Goal: Task Accomplishment & Management: Complete application form

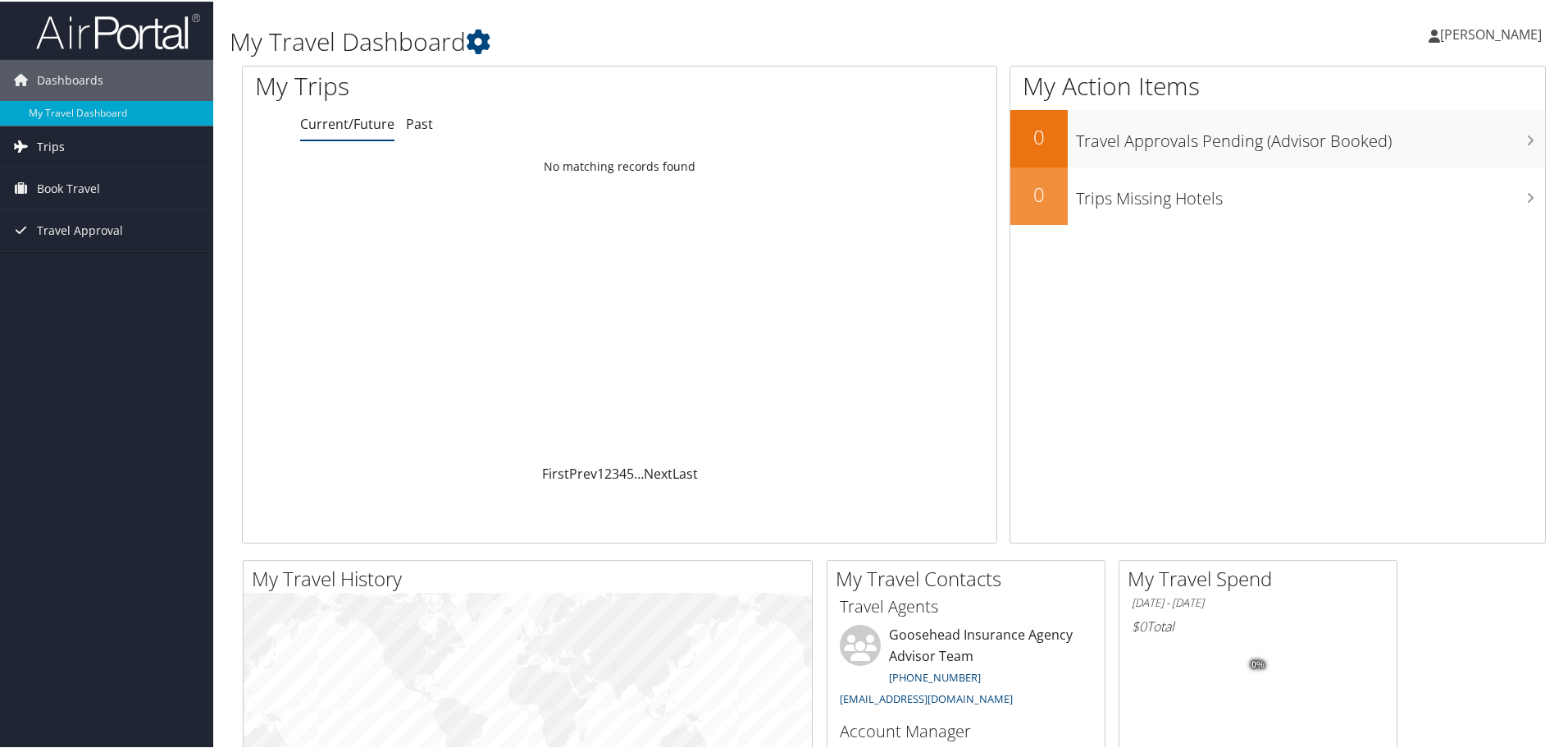
click at [50, 148] on span "Trips" at bounding box center [51, 145] width 28 height 41
click at [85, 254] on span "Book Travel" at bounding box center [69, 260] width 63 height 41
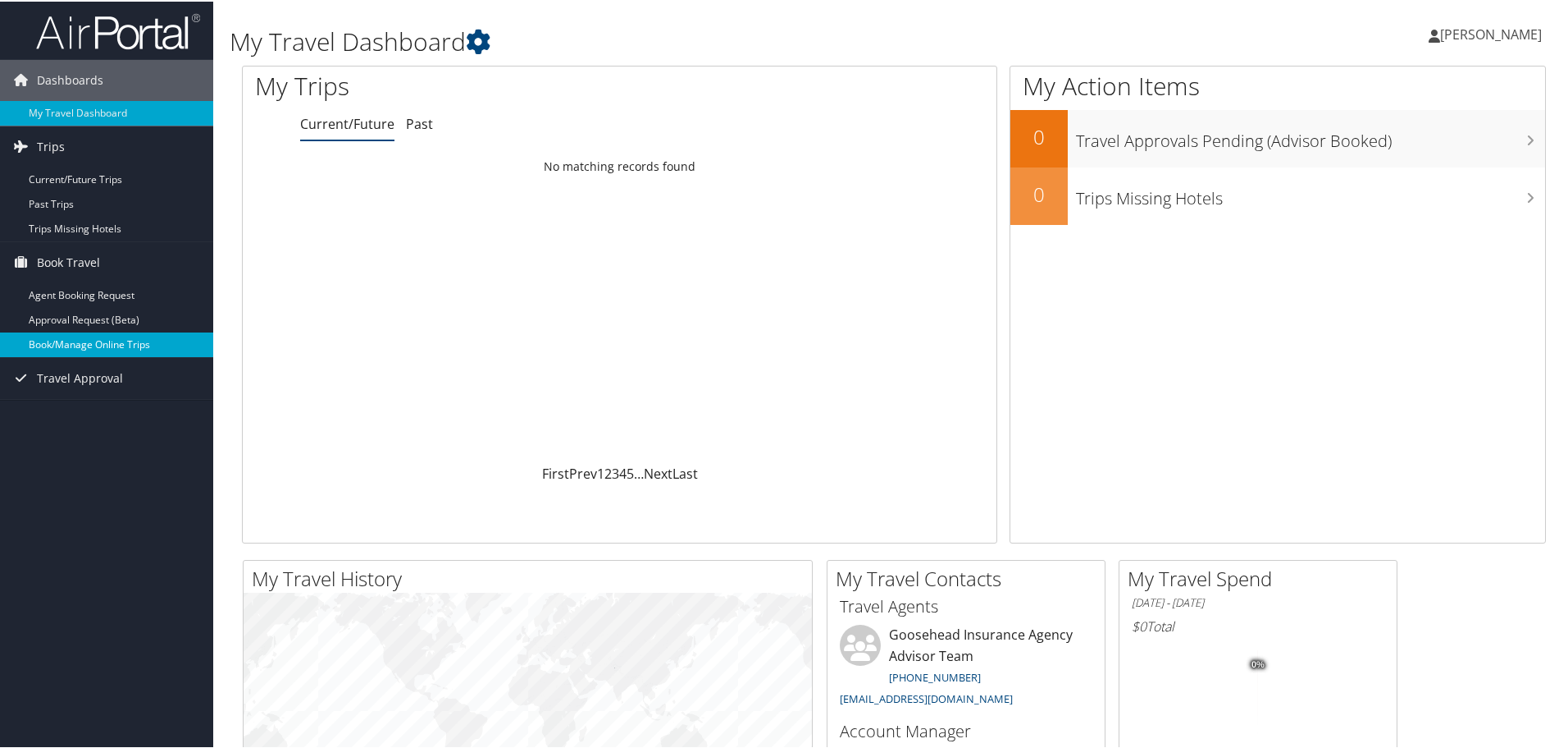
click at [95, 342] on link "Book/Manage Online Trips" at bounding box center [107, 343] width 213 height 24
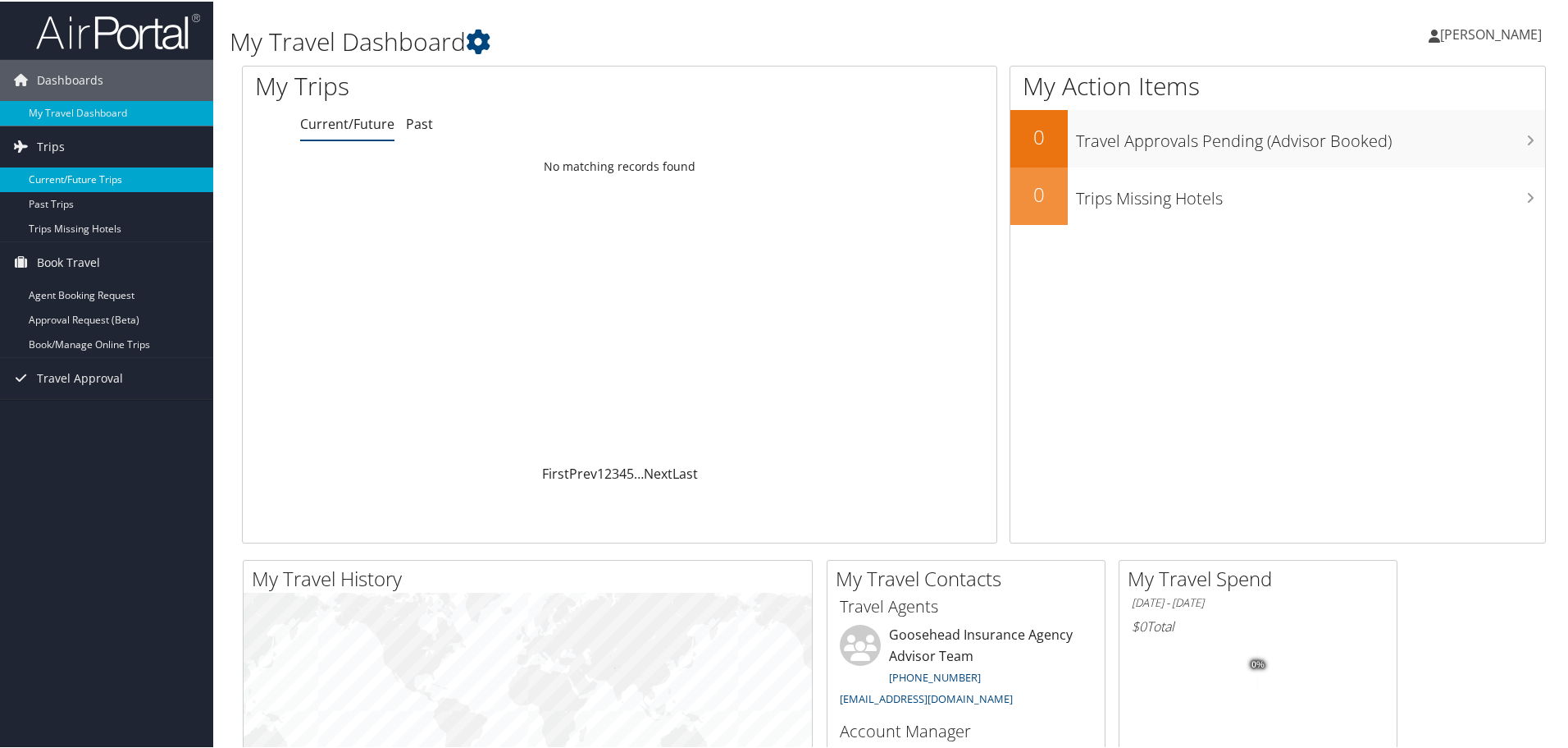
click at [98, 177] on link "Current/Future Trips" at bounding box center [107, 178] width 213 height 24
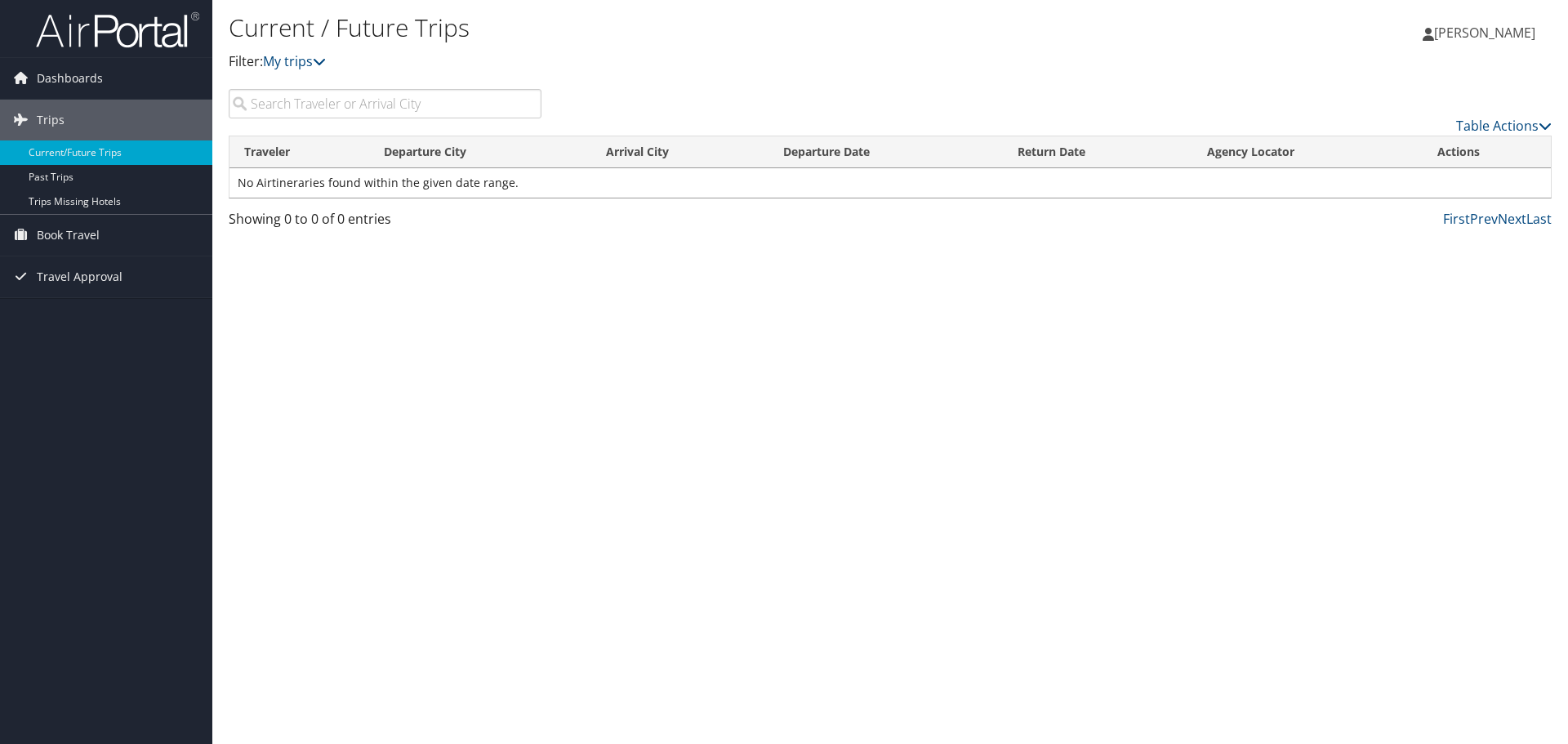
click at [348, 113] on input "search" at bounding box center [385, 104] width 313 height 29
click at [274, 96] on input "search" at bounding box center [385, 104] width 313 height 29
paste input "Alfredo"
type input "Alfredo"
click at [330, 109] on input "Alfredo" at bounding box center [385, 104] width 313 height 29
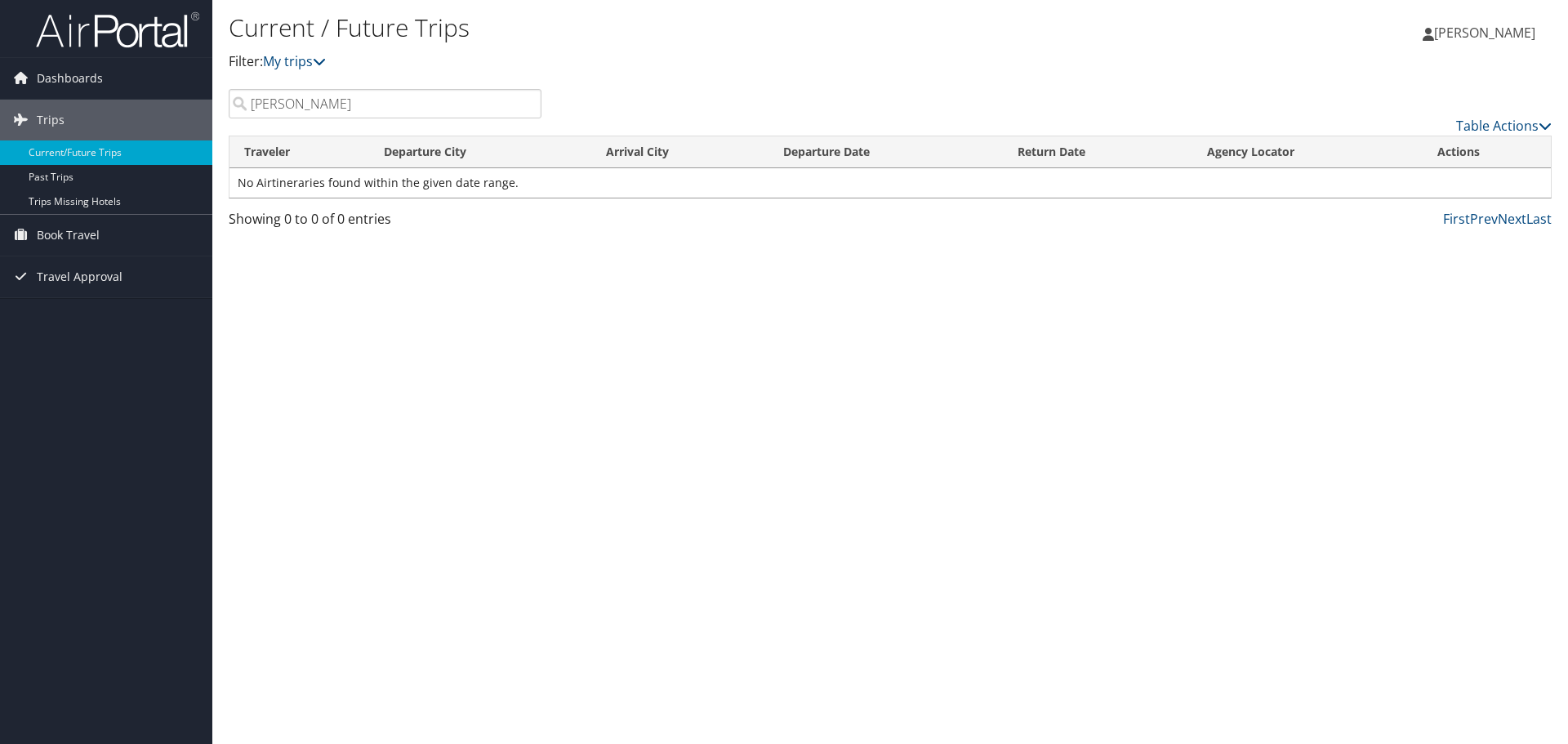
click at [330, 109] on input "Alfredo" at bounding box center [385, 104] width 313 height 29
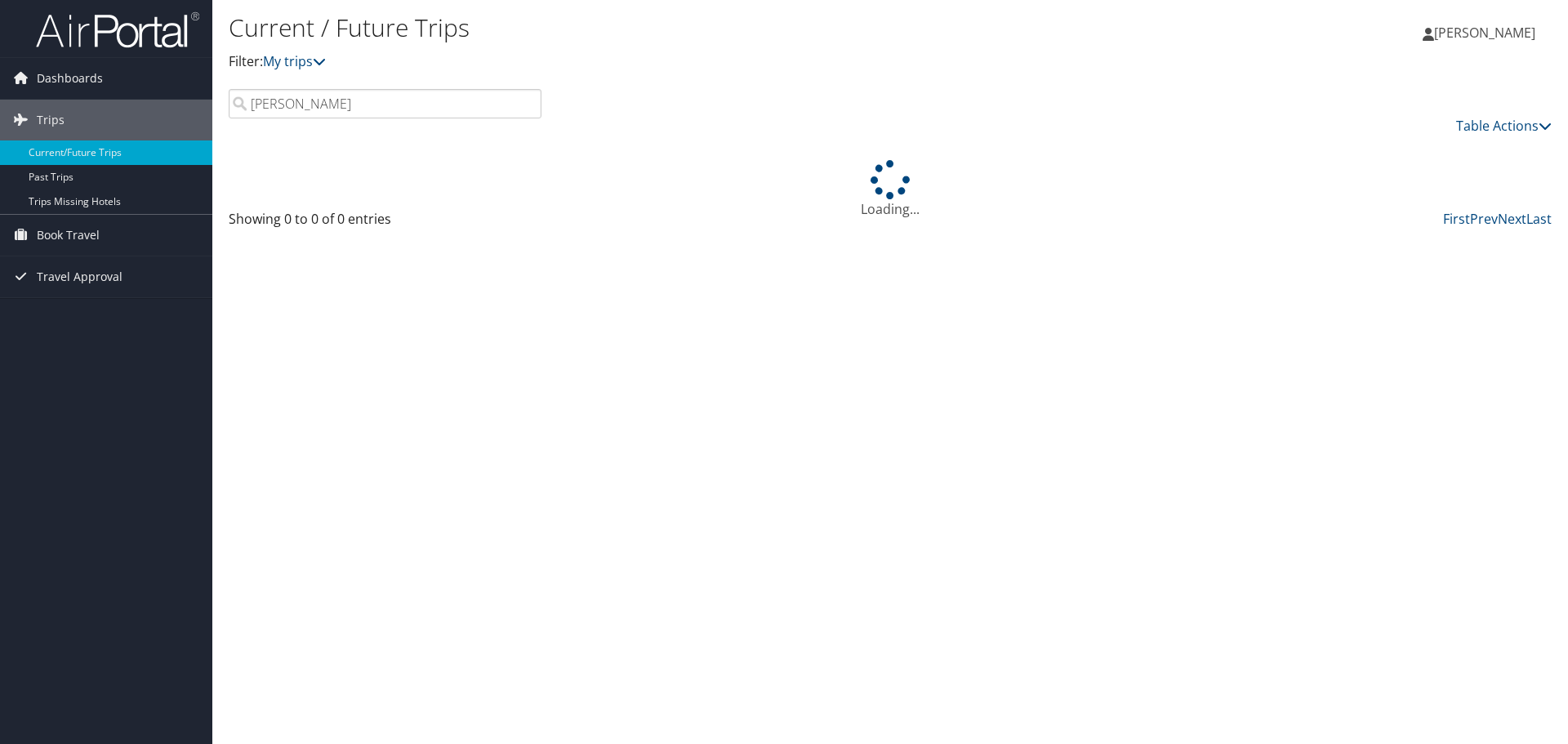
click at [361, 110] on input "Felan" at bounding box center [385, 104] width 313 height 29
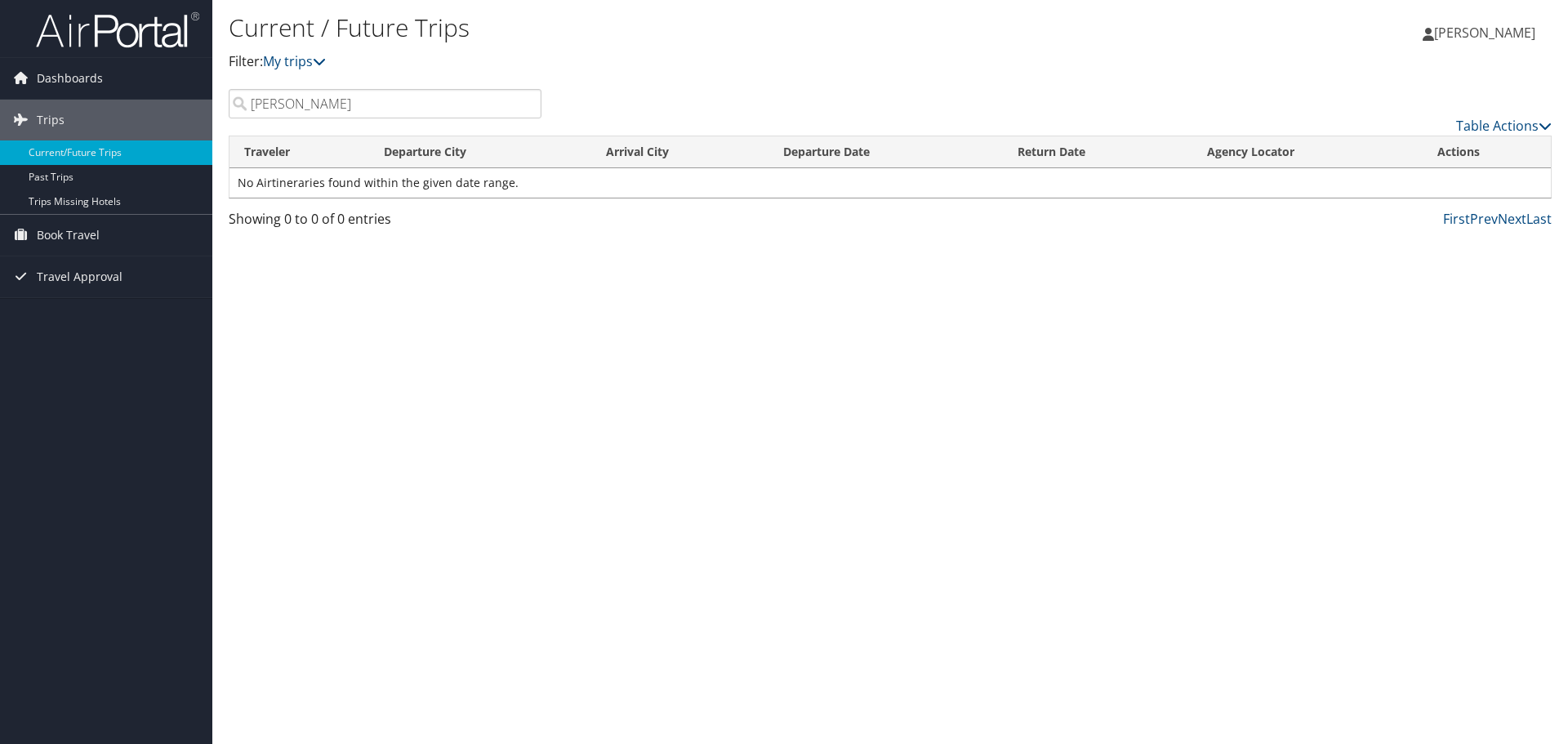
type input "Felan"
click at [305, 60] on link "My trips" at bounding box center [294, 61] width 63 height 18
click at [304, 59] on link "My trips" at bounding box center [294, 61] width 63 height 18
click at [57, 73] on span "Dashboards" at bounding box center [70, 78] width 66 height 41
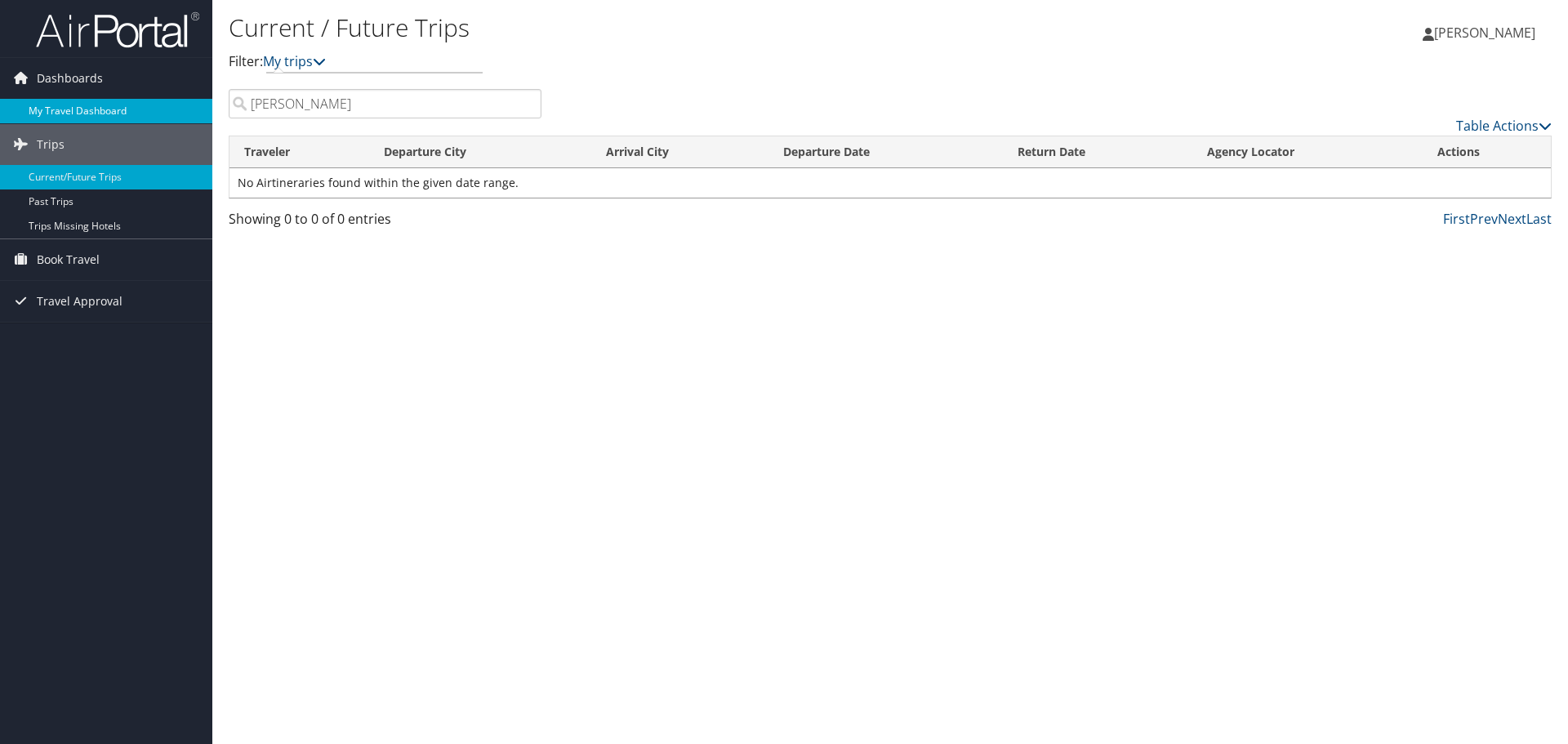
click at [84, 104] on link "My Travel Dashboard" at bounding box center [106, 110] width 212 height 24
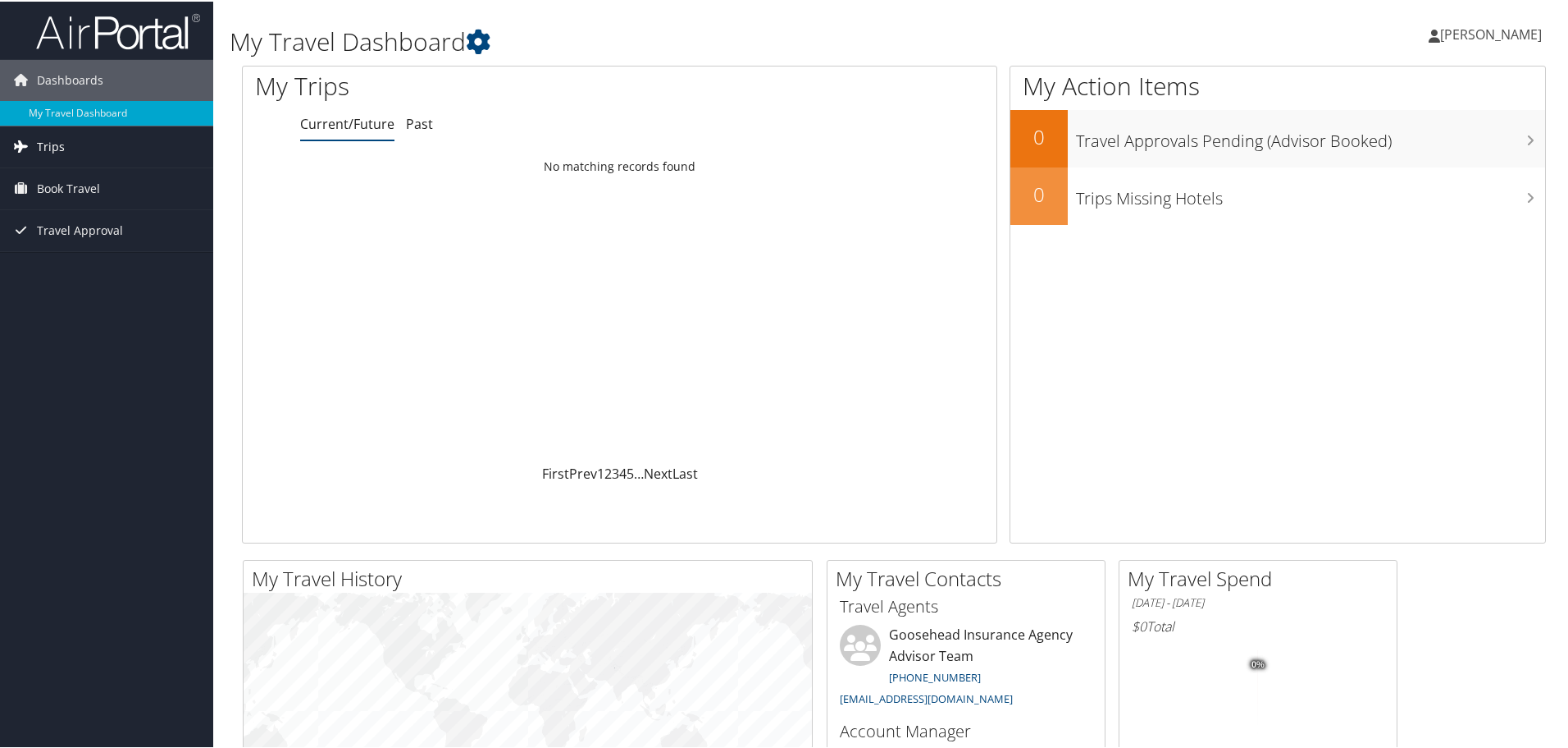
click at [57, 143] on span "Trips" at bounding box center [51, 145] width 28 height 41
click at [1465, 30] on span "[PERSON_NAME]" at bounding box center [1491, 32] width 101 height 18
click at [938, 18] on div "My Travel Dashboard" at bounding box center [672, 32] width 885 height 49
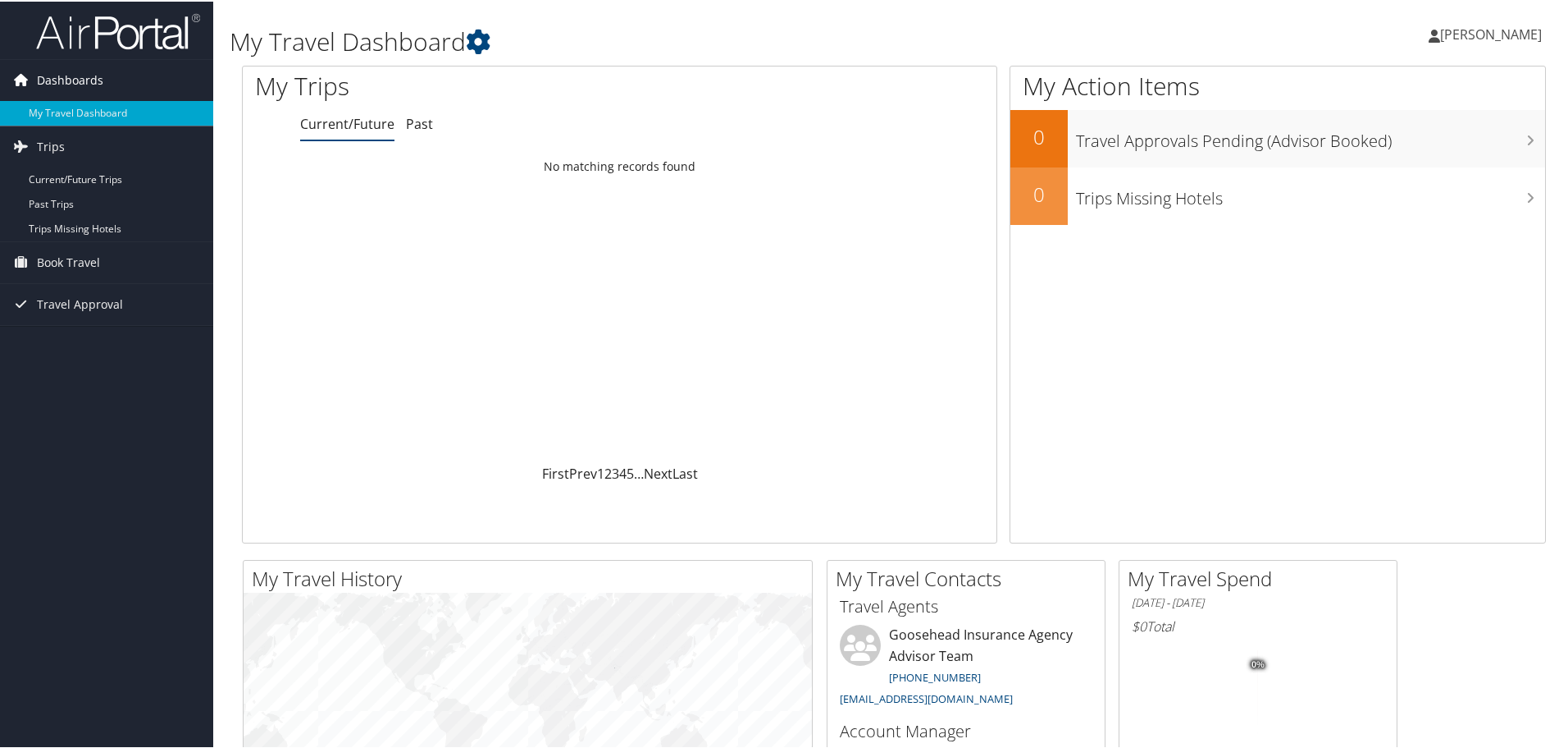
click at [98, 82] on span "Dashboards" at bounding box center [70, 78] width 67 height 41
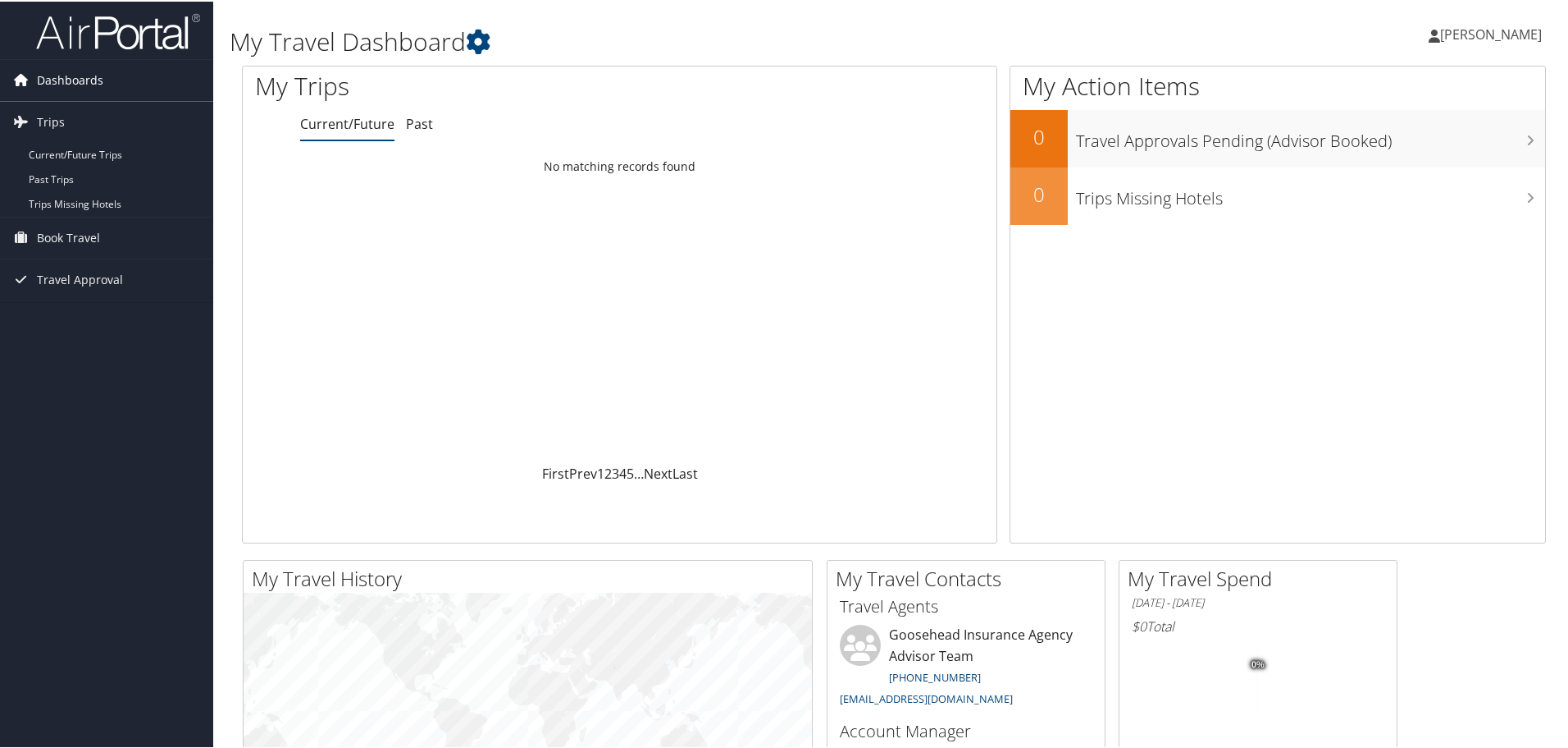
click at [98, 82] on span "Dashboards" at bounding box center [70, 78] width 67 height 41
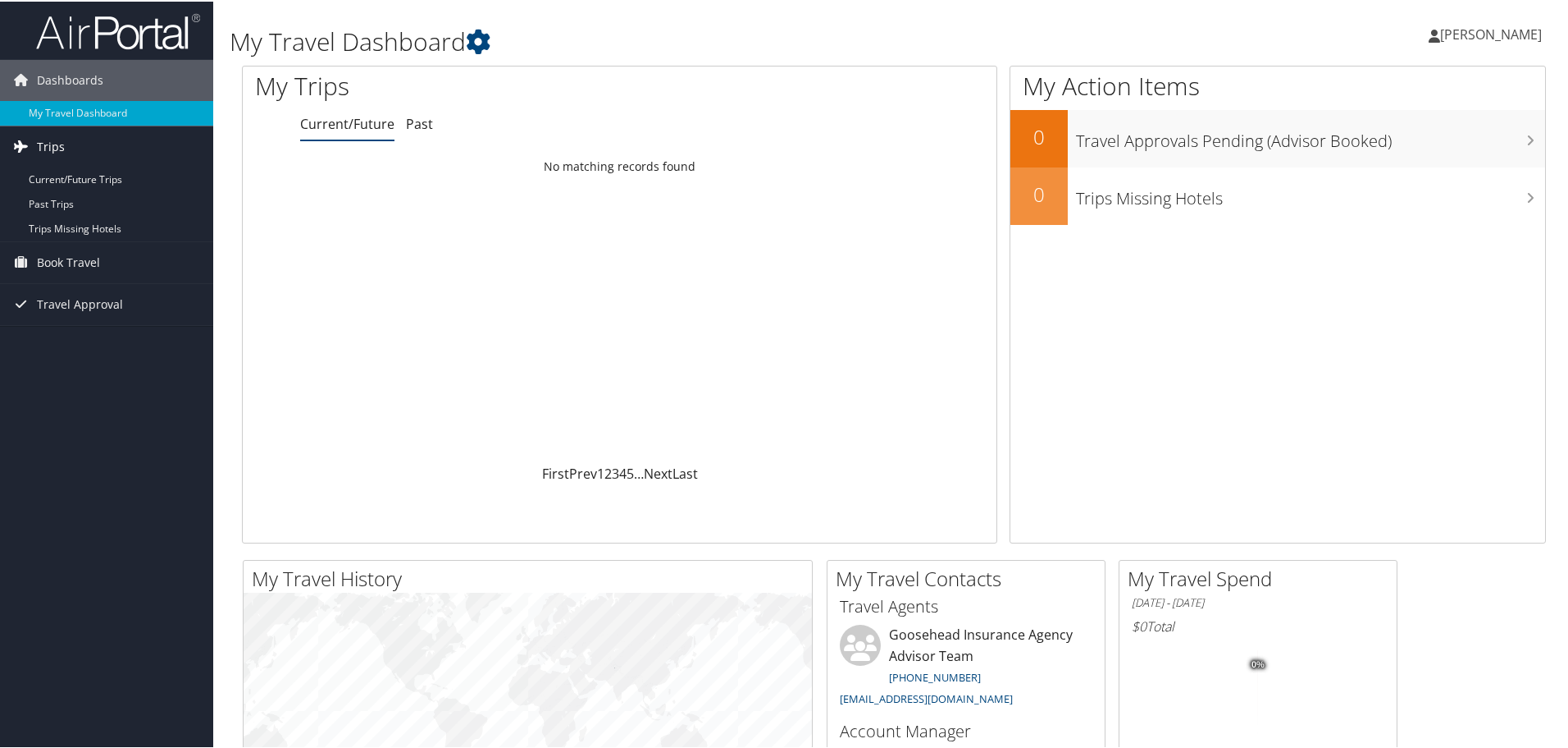
click at [65, 139] on link "Trips" at bounding box center [107, 145] width 213 height 41
click at [63, 142] on link "Trips" at bounding box center [107, 145] width 213 height 41
click at [73, 169] on link "Current/Future Trips" at bounding box center [107, 178] width 213 height 24
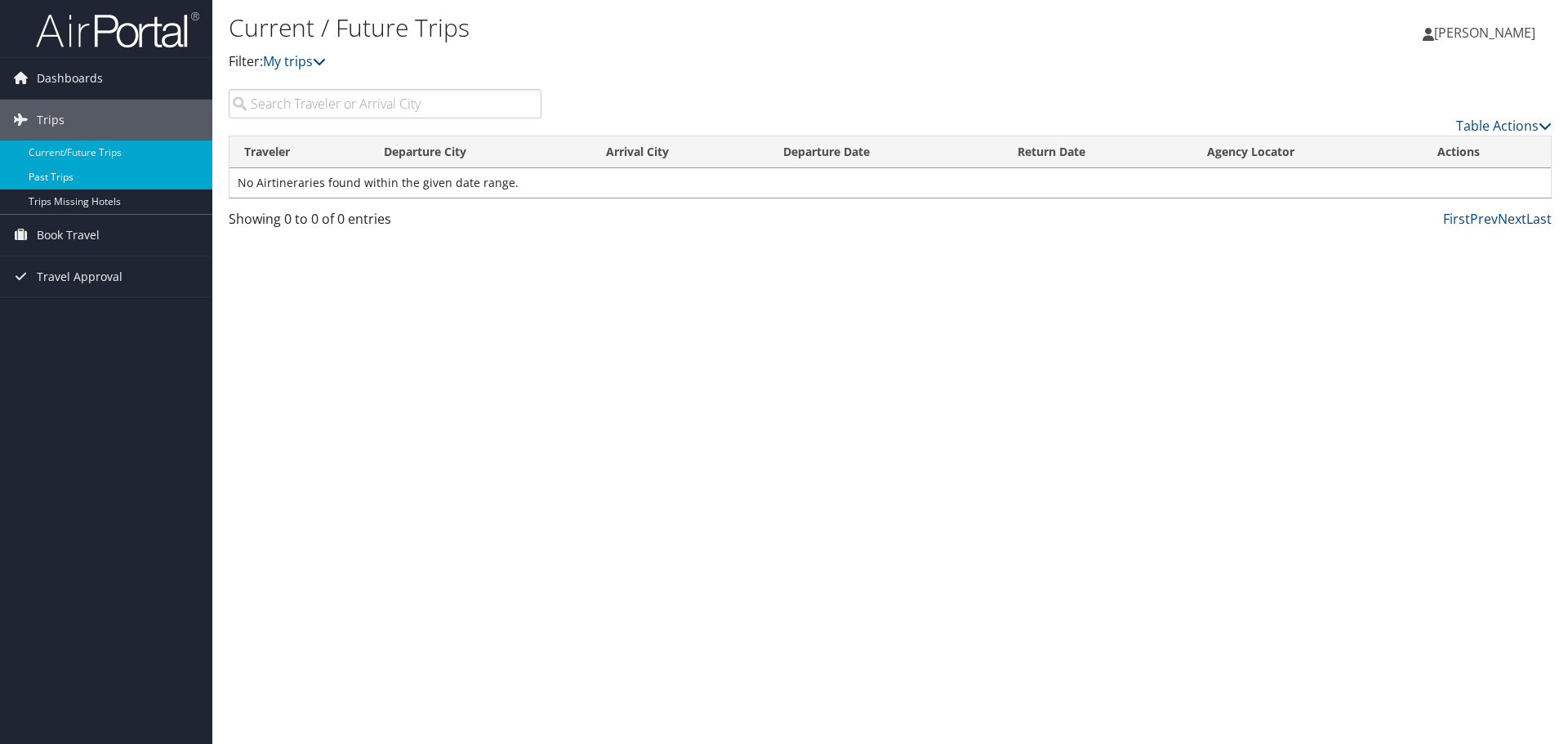
click at [62, 176] on link "Past Trips" at bounding box center [106, 177] width 212 height 24
click at [505, 413] on div "Past Trips Filter: My trips [PERSON_NAME] [PERSON_NAME] My Settings Travel Agen…" at bounding box center [890, 372] width 1356 height 744
click at [100, 151] on link "Current/Future Trips" at bounding box center [106, 153] width 212 height 24
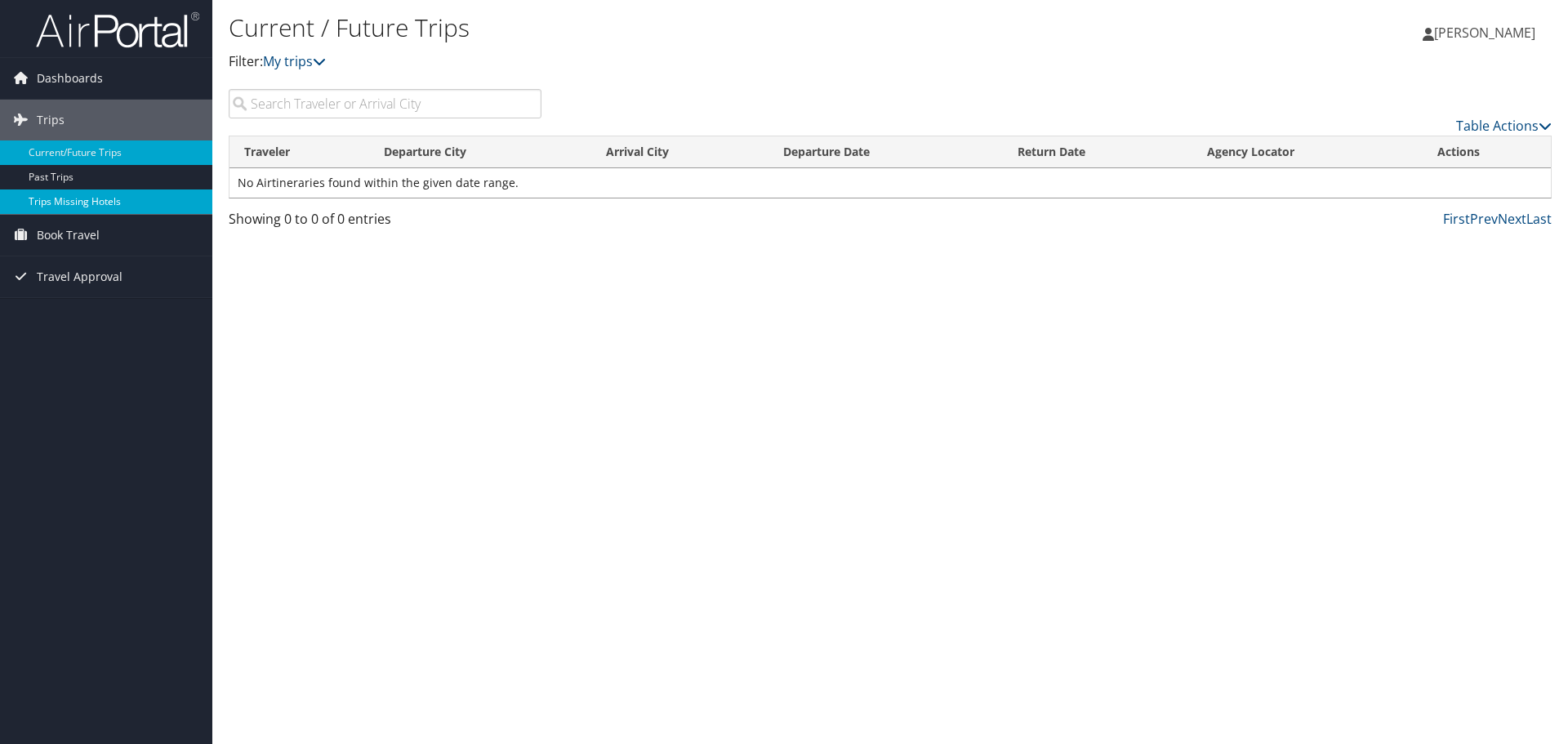
click at [89, 201] on link "Trips Missing Hotels" at bounding box center [106, 201] width 212 height 24
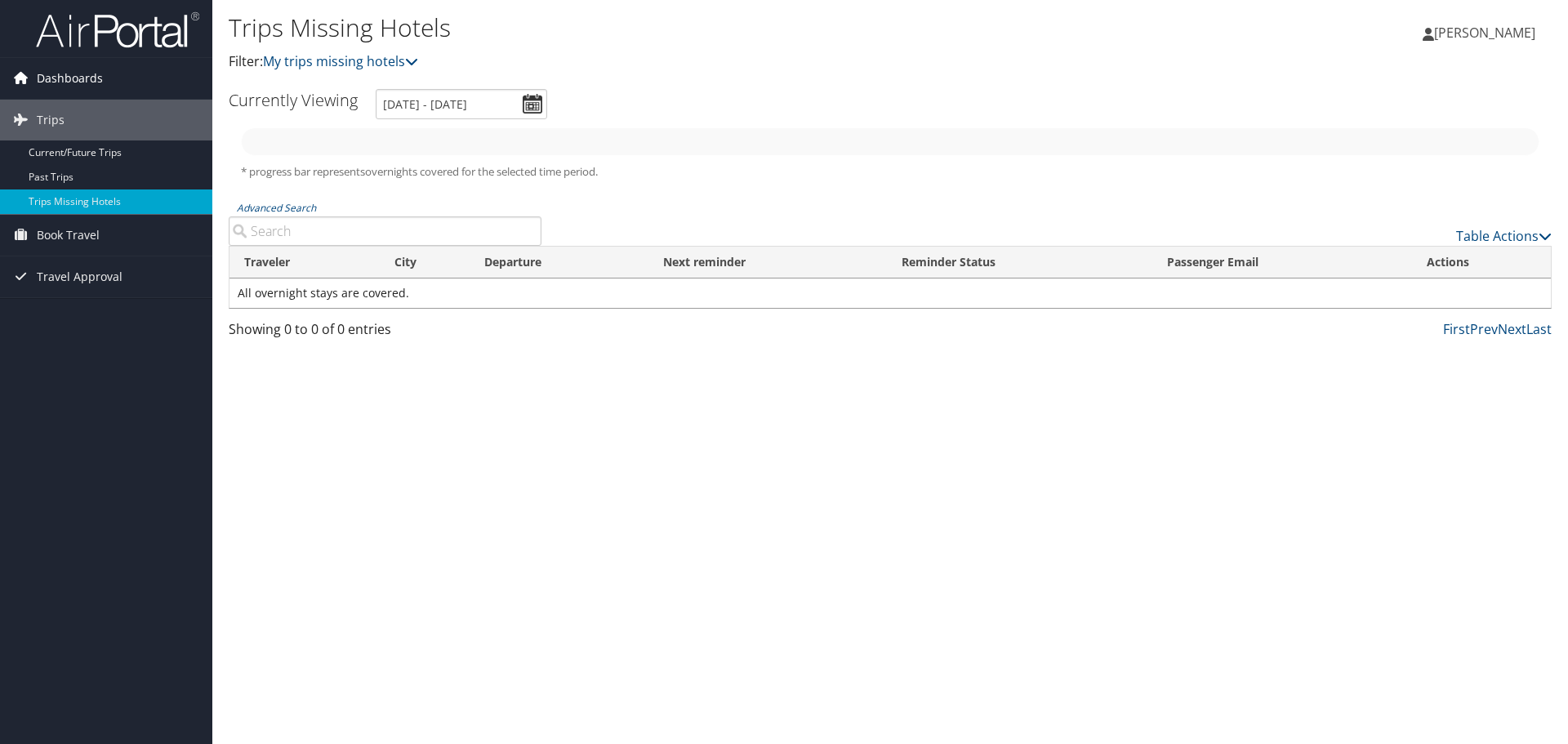
click at [37, 72] on span "Dashboards" at bounding box center [70, 78] width 66 height 41
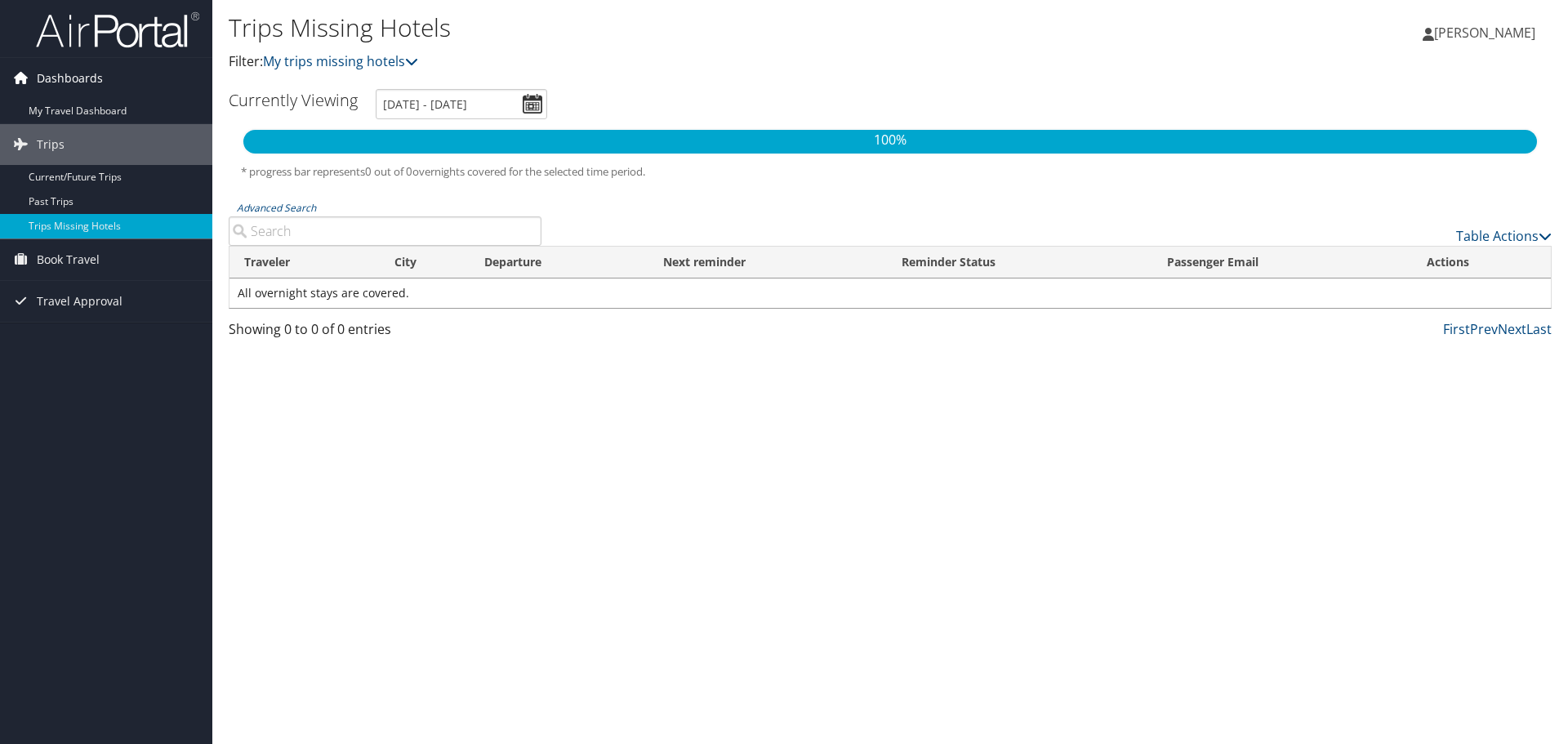
click at [18, 80] on icon at bounding box center [20, 78] width 24 height 24
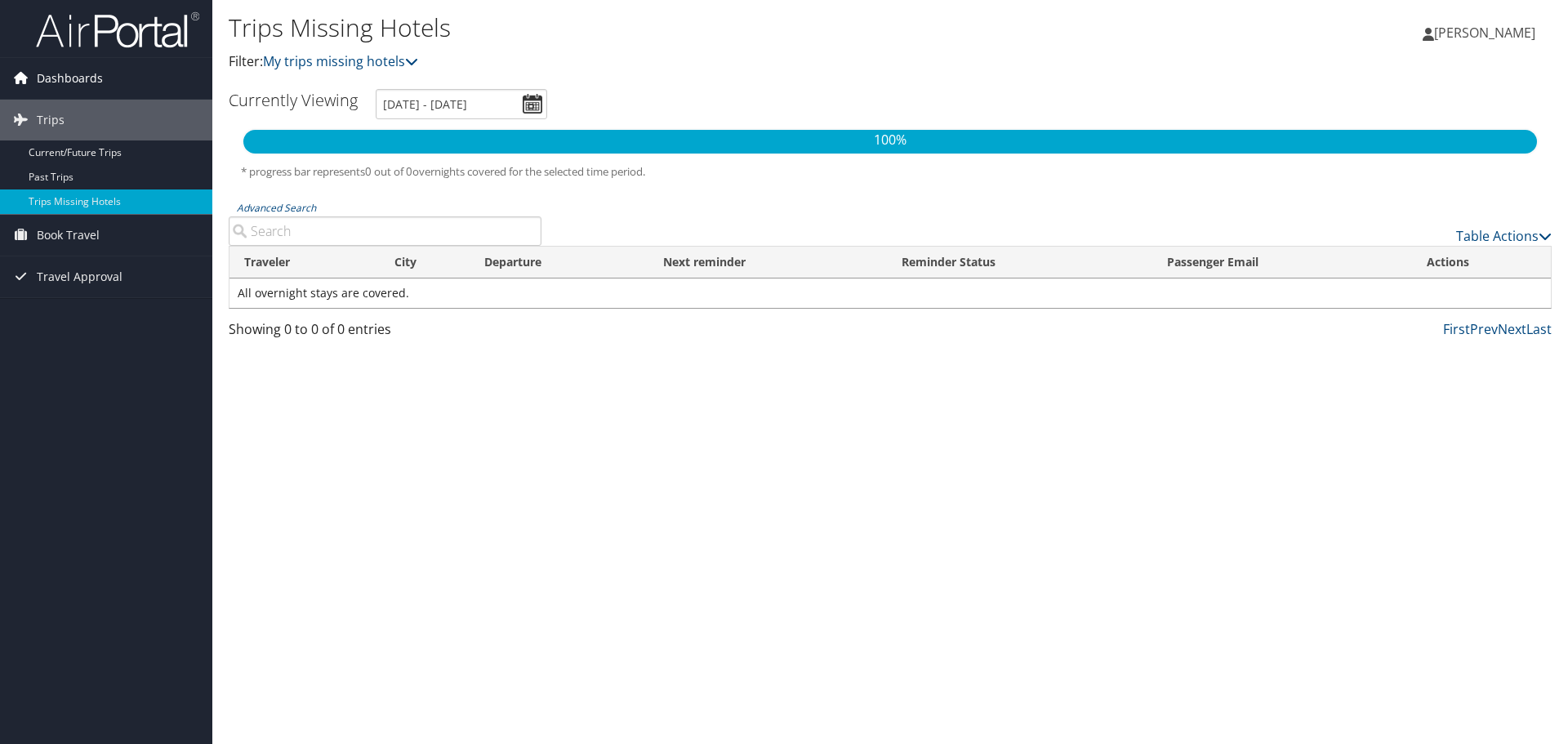
click at [18, 80] on icon at bounding box center [20, 78] width 24 height 24
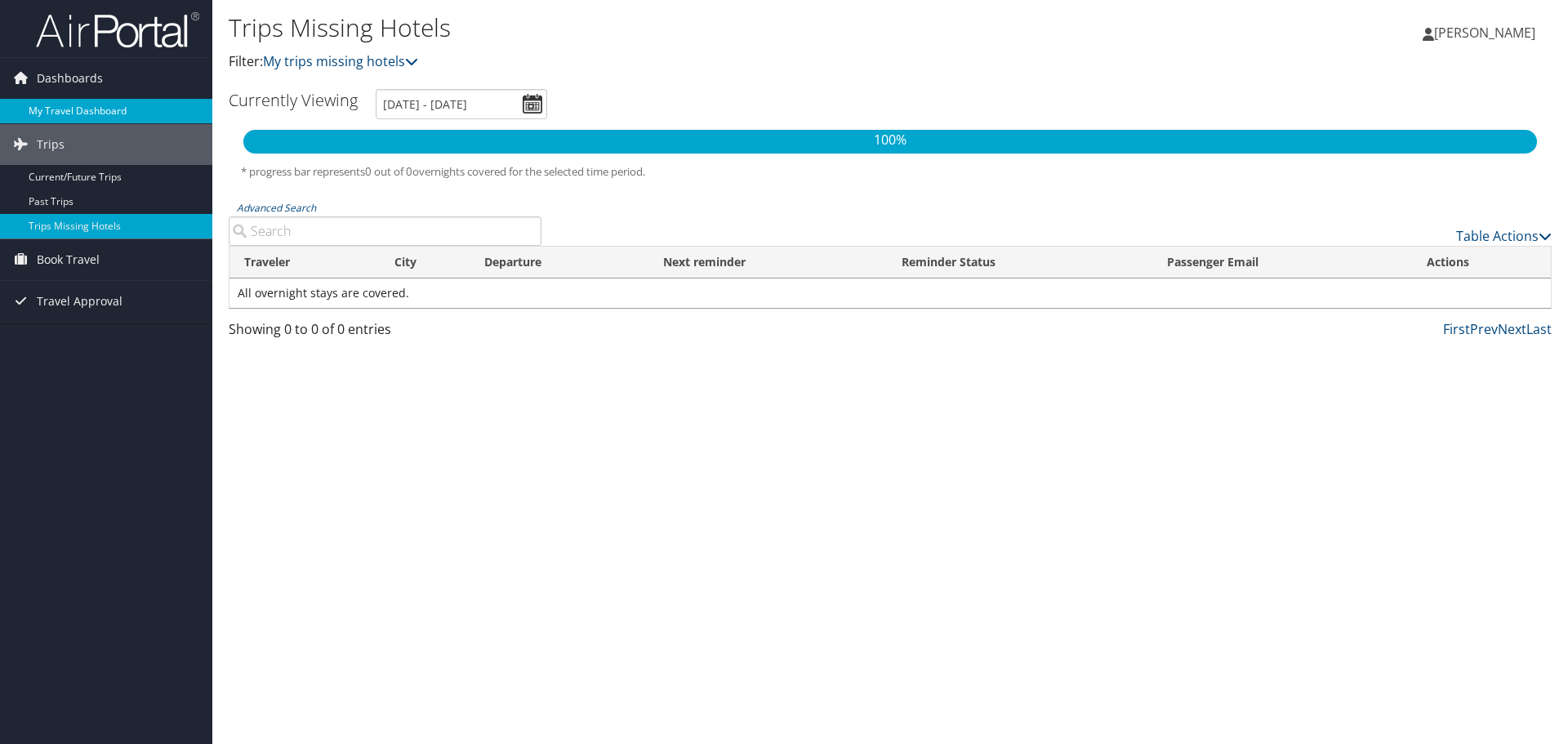
click at [47, 110] on link "My Travel Dashboard" at bounding box center [106, 110] width 212 height 24
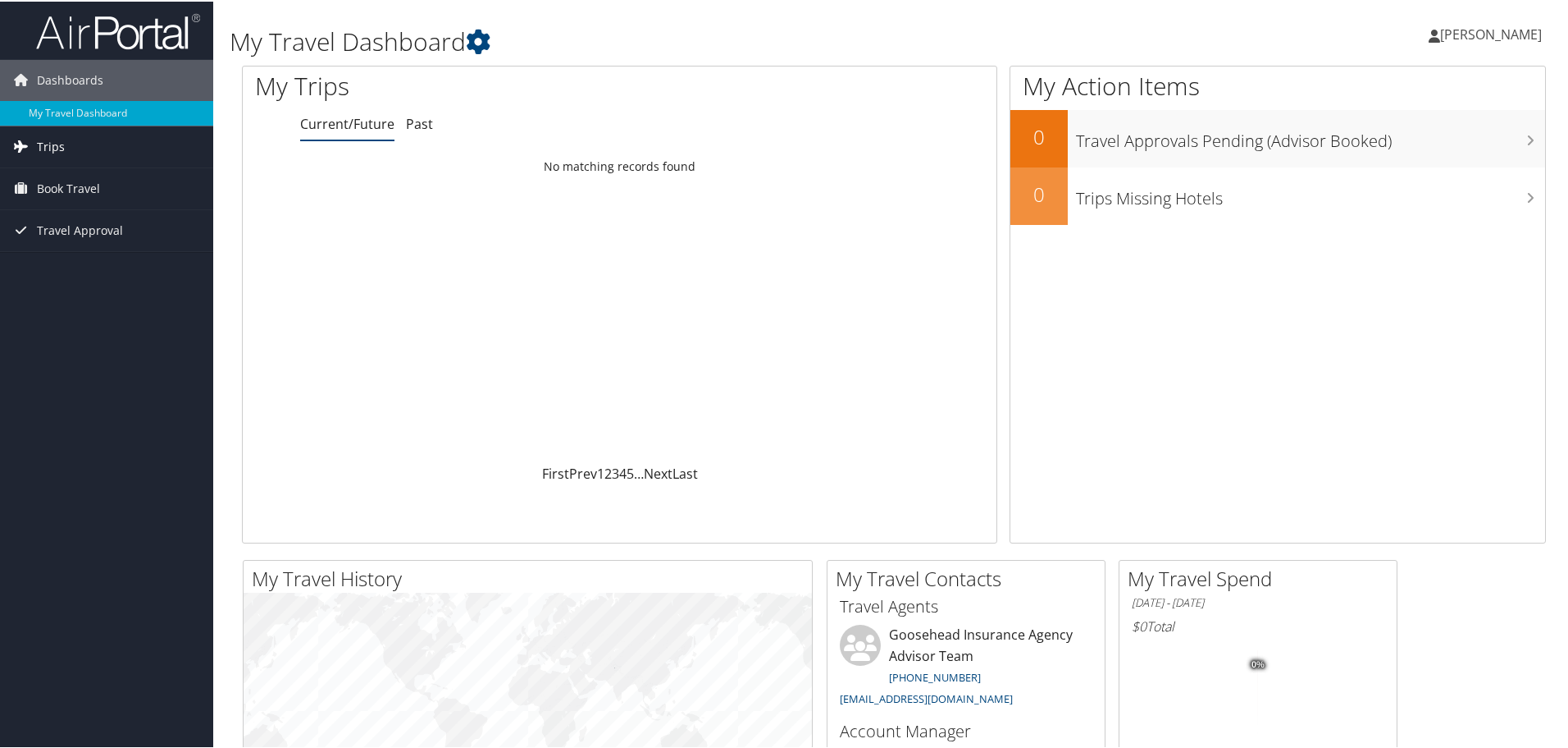
click at [53, 144] on span "Trips" at bounding box center [51, 145] width 28 height 41
click at [65, 173] on link "Current/Future Trips" at bounding box center [107, 178] width 213 height 24
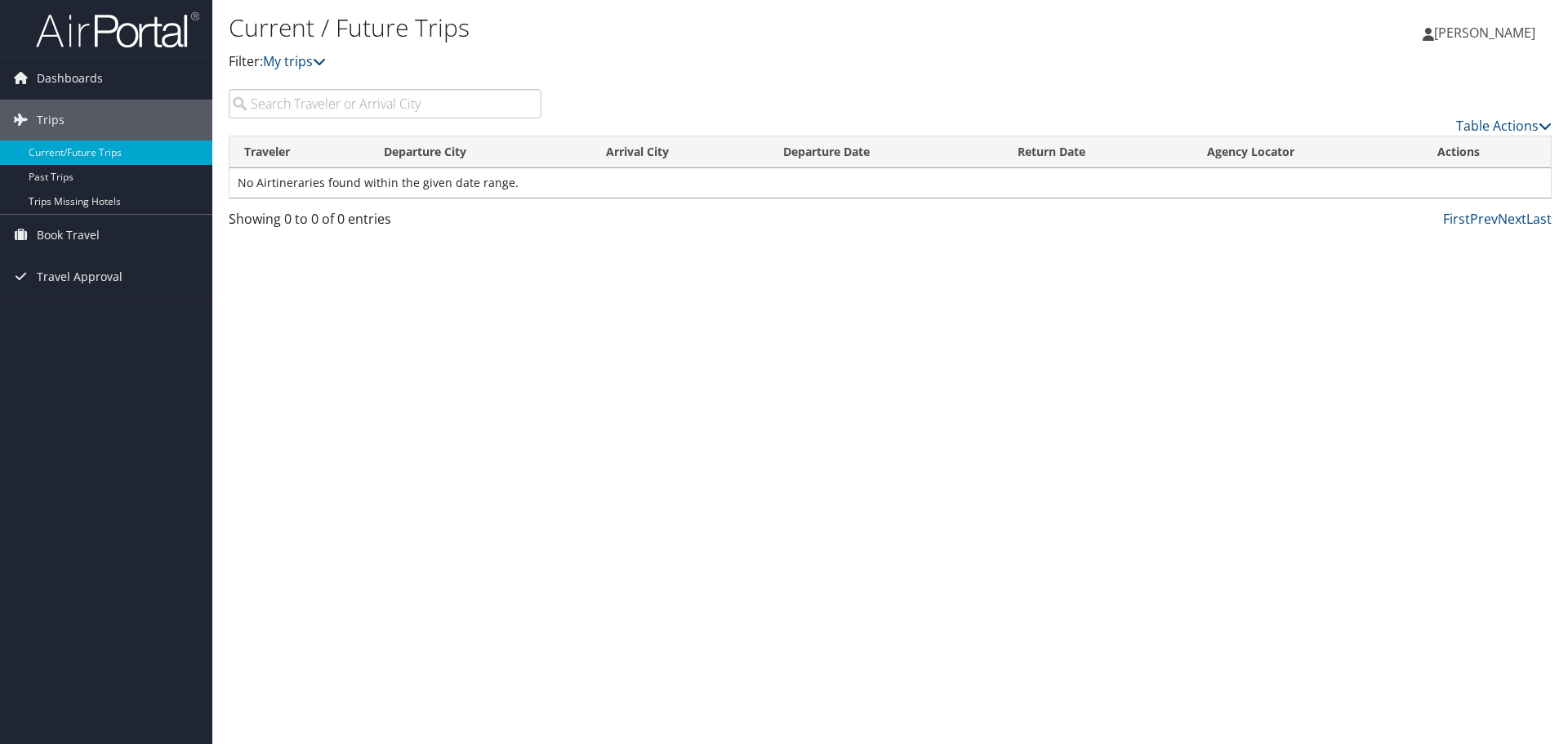
click at [326, 98] on input "search" at bounding box center [385, 104] width 313 height 29
type input "d"
click at [1470, 123] on link "Table Actions" at bounding box center [1503, 125] width 96 height 18
click at [1160, 242] on div at bounding box center [784, 372] width 1568 height 744
click at [64, 195] on link "Trips Missing Hotels" at bounding box center [106, 201] width 212 height 24
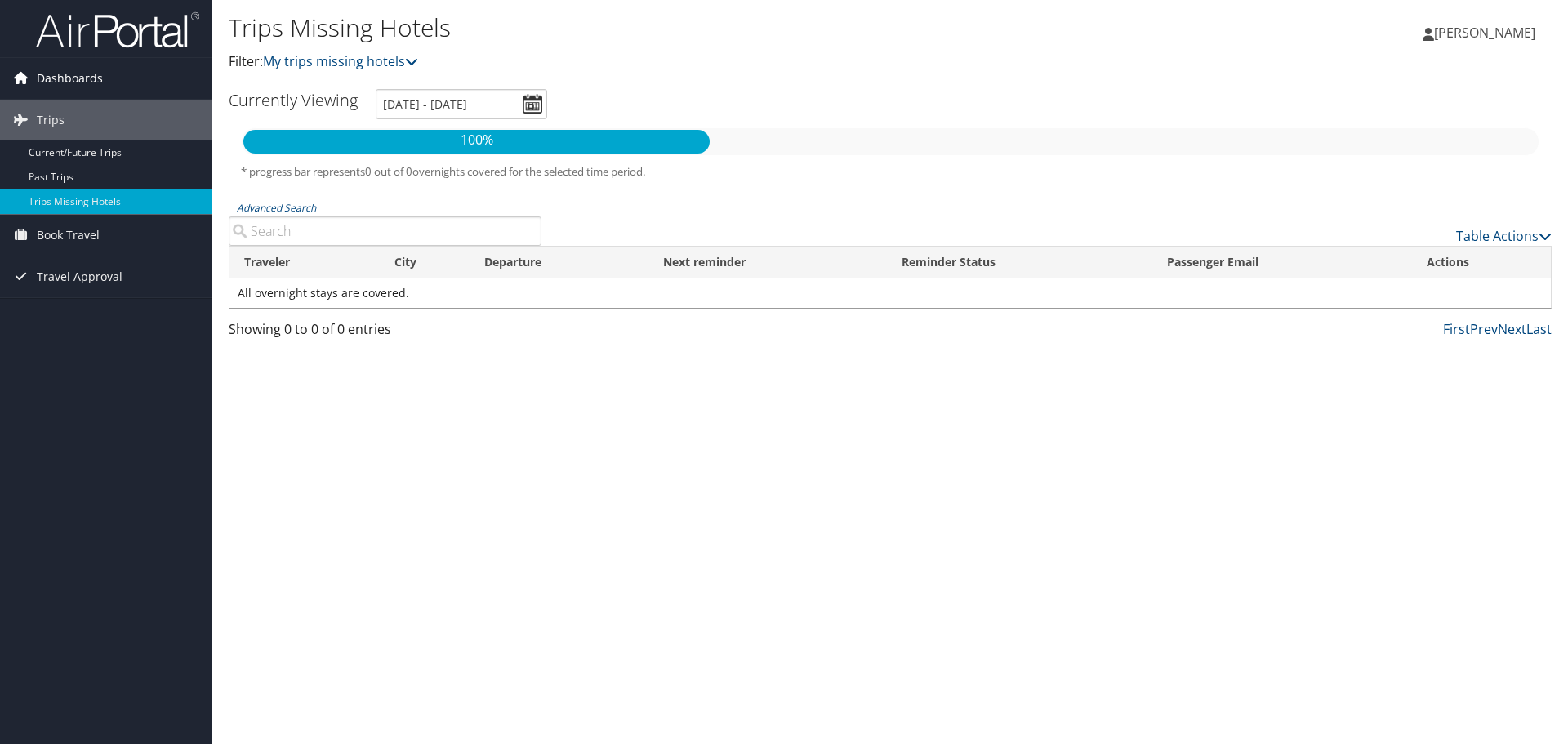
click at [66, 69] on span "Dashboards" at bounding box center [70, 78] width 66 height 41
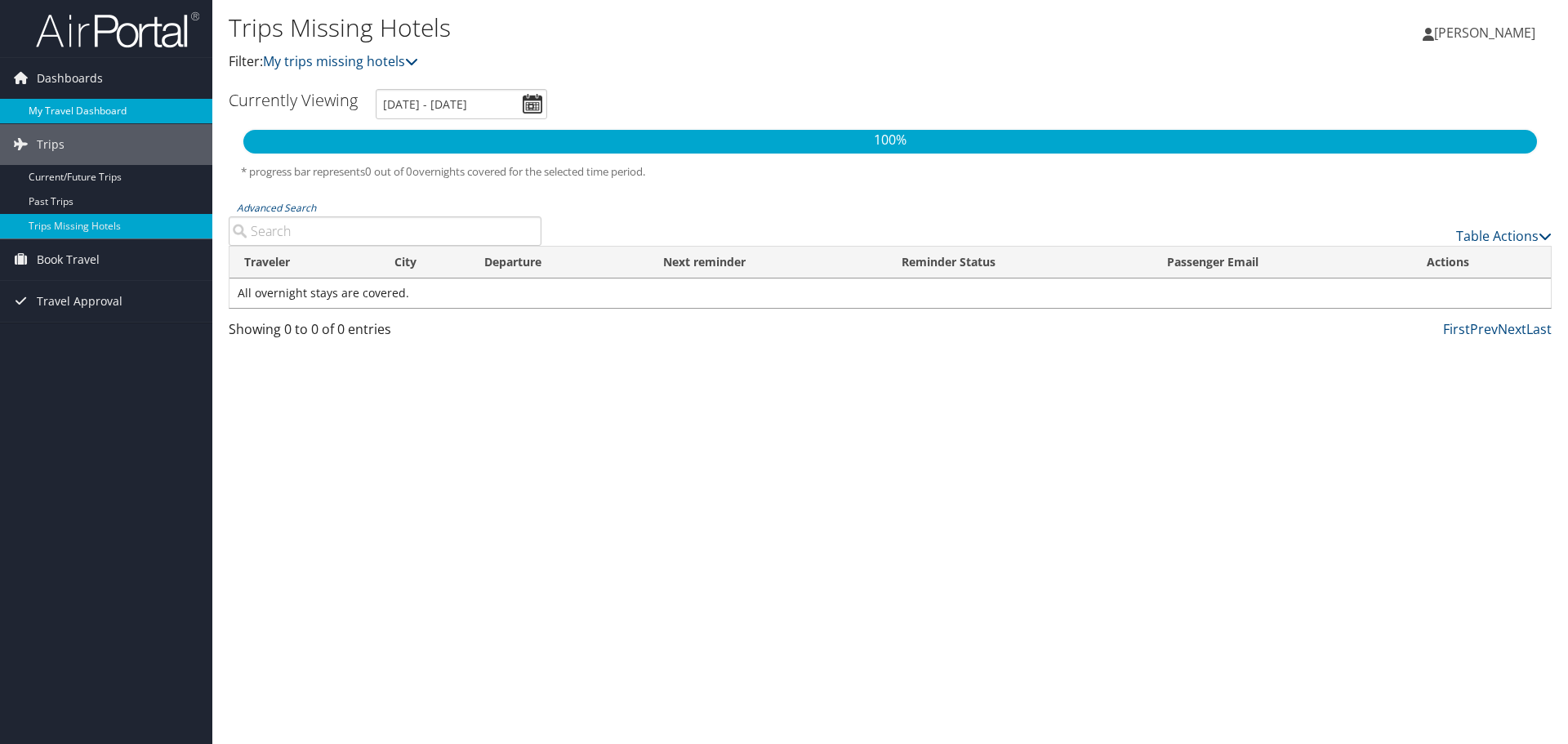
click at [66, 113] on link "My Travel Dashboard" at bounding box center [106, 110] width 212 height 24
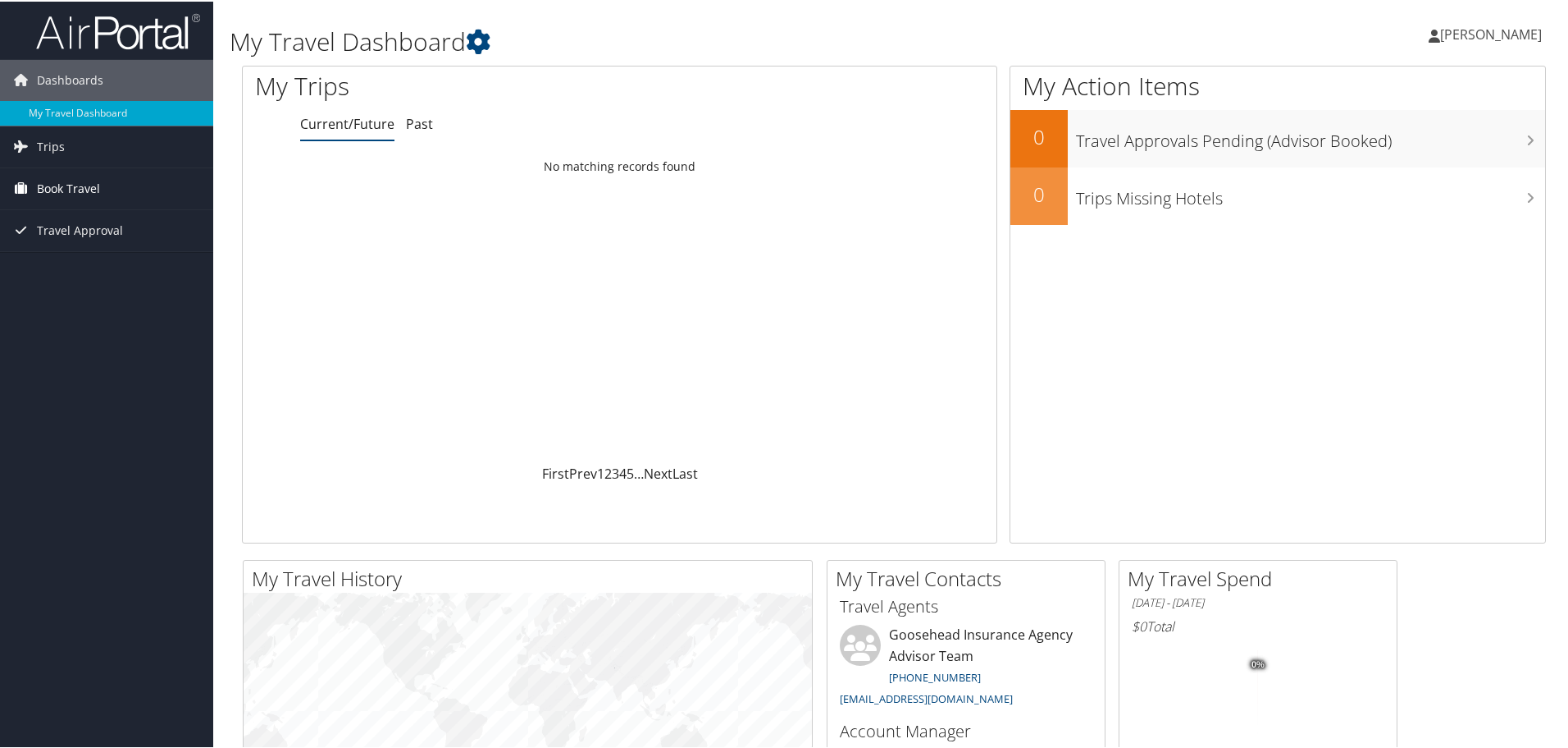
click at [56, 189] on span "Book Travel" at bounding box center [69, 187] width 63 height 41
click at [68, 274] on link "Book/Manage Online Trips" at bounding box center [107, 269] width 213 height 24
click at [433, 119] on ul "Current/Future Past" at bounding box center [648, 123] width 696 height 30
click at [421, 113] on li "Past" at bounding box center [419, 123] width 27 height 30
click at [367, 134] on li "Current/Future" at bounding box center [347, 123] width 95 height 30
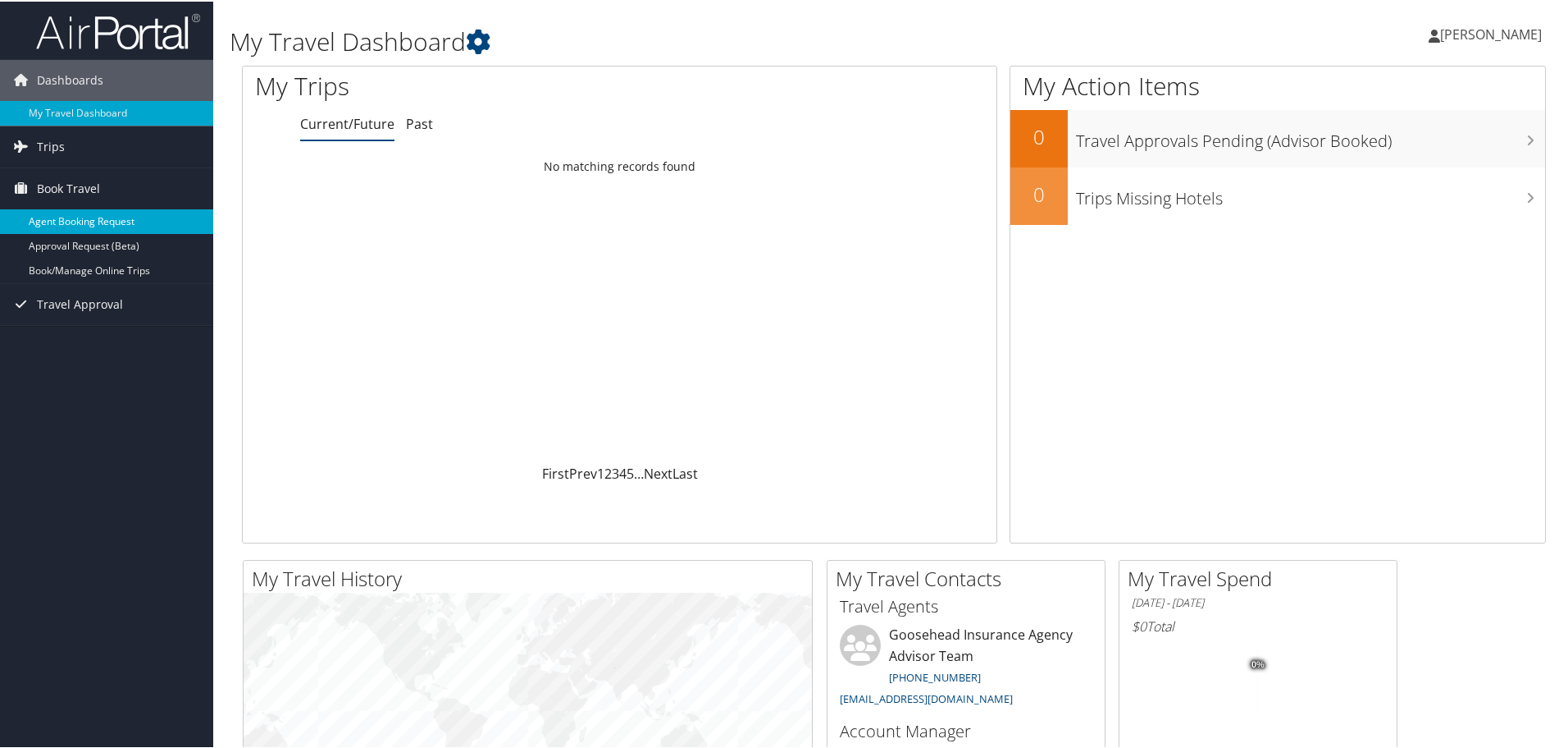
click at [106, 223] on link "Agent Booking Request" at bounding box center [107, 220] width 213 height 24
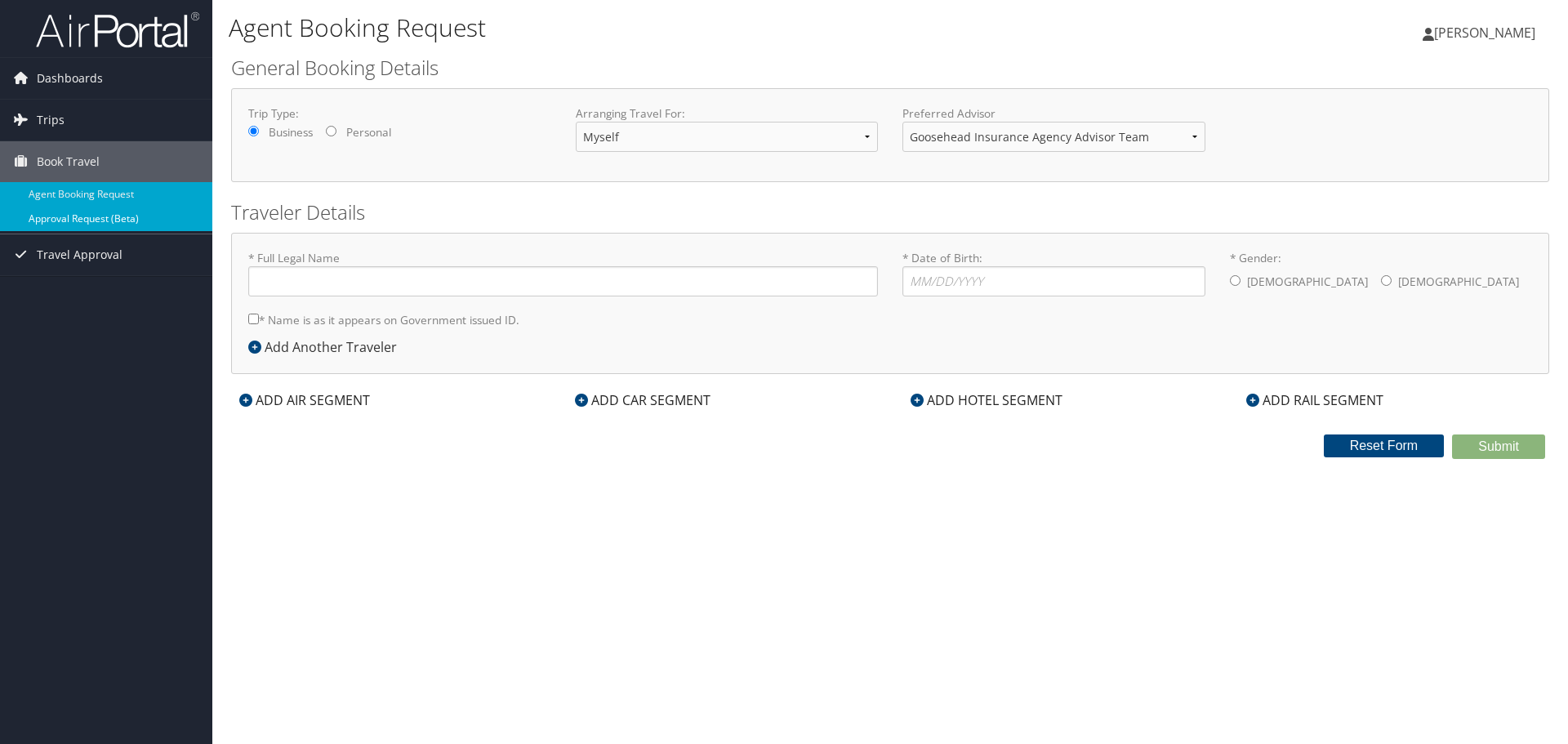
type input "Jose Saldana"
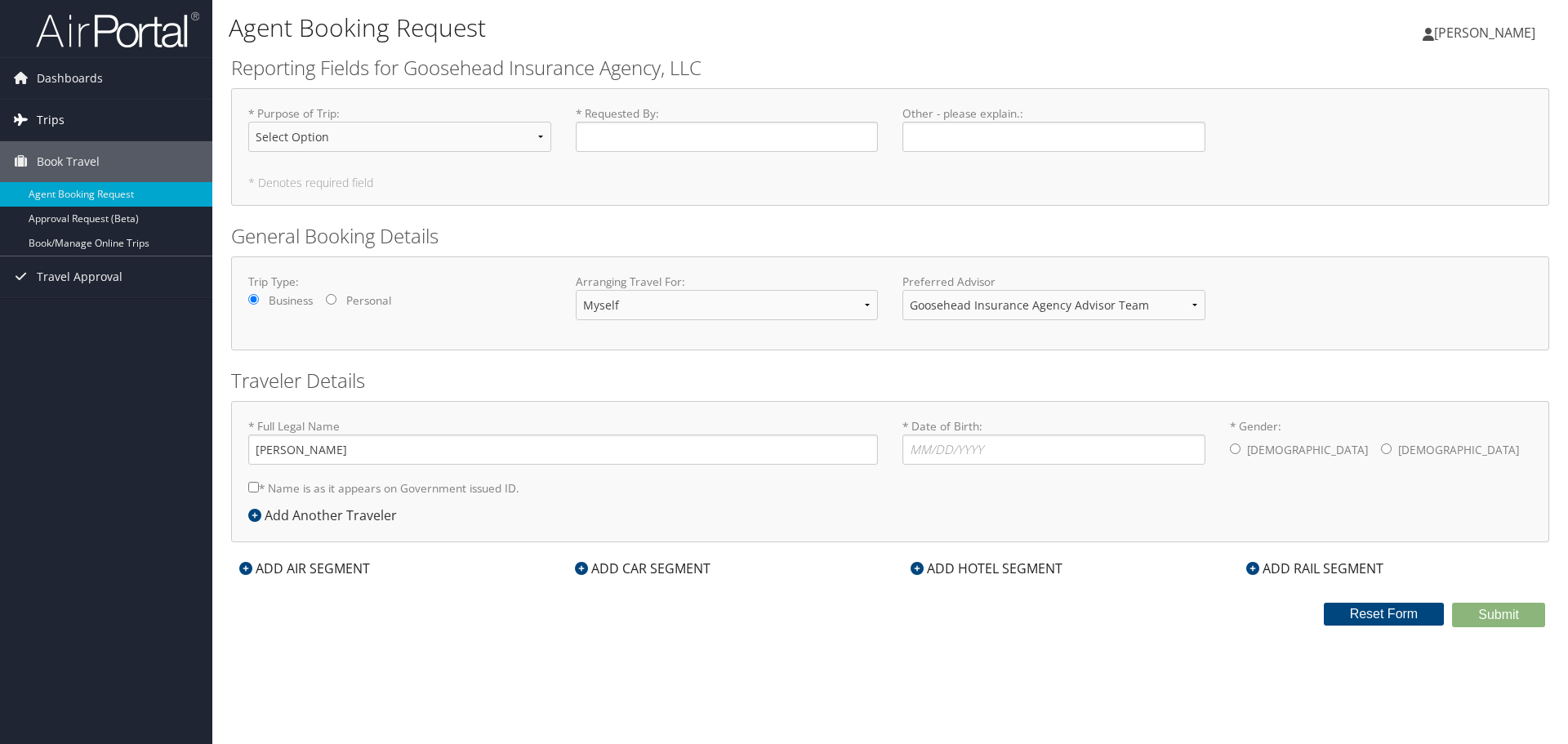
click at [43, 114] on span "Trips" at bounding box center [51, 119] width 28 height 41
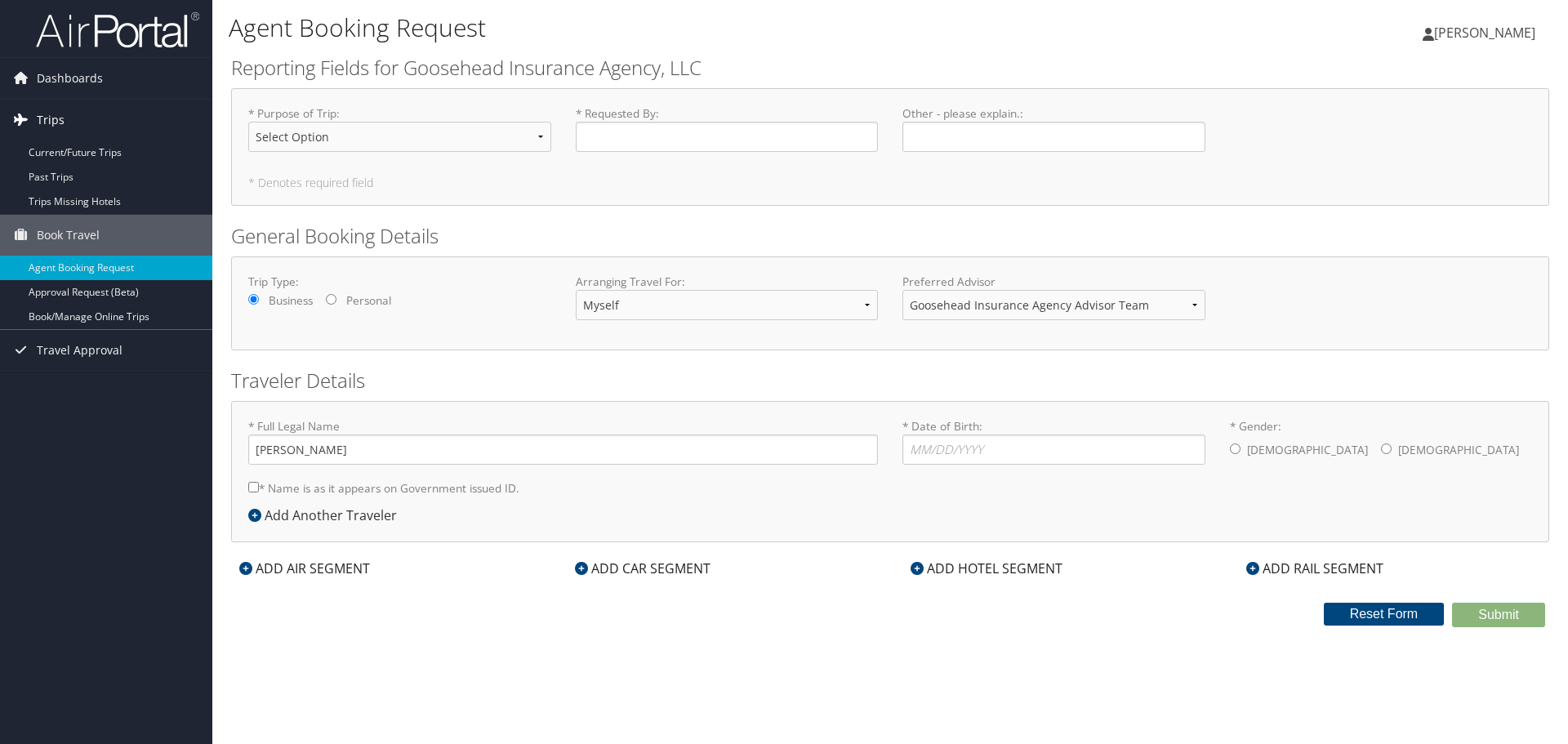
click at [43, 114] on span "Trips" at bounding box center [51, 119] width 28 height 41
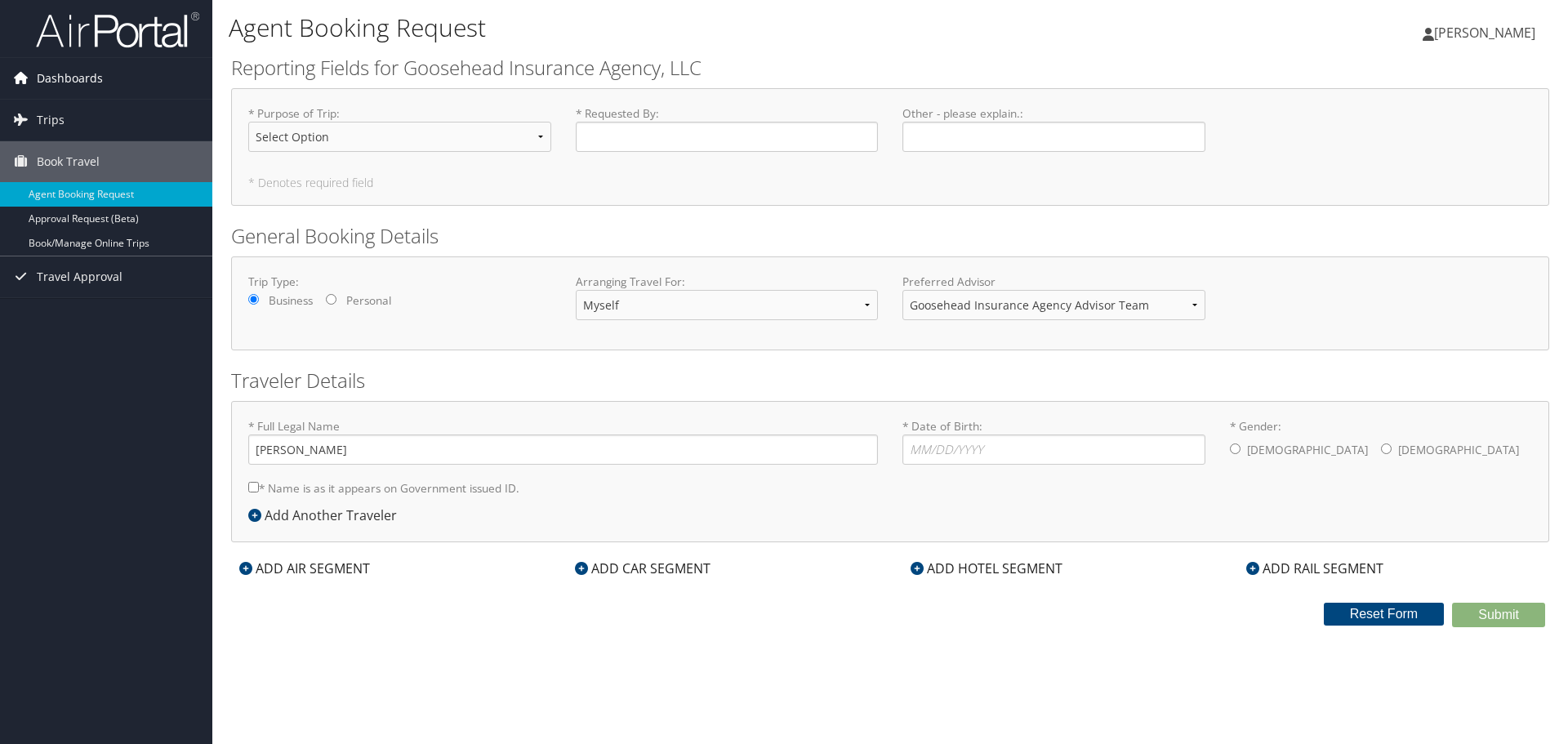
click at [69, 83] on span "Dashboards" at bounding box center [70, 78] width 66 height 41
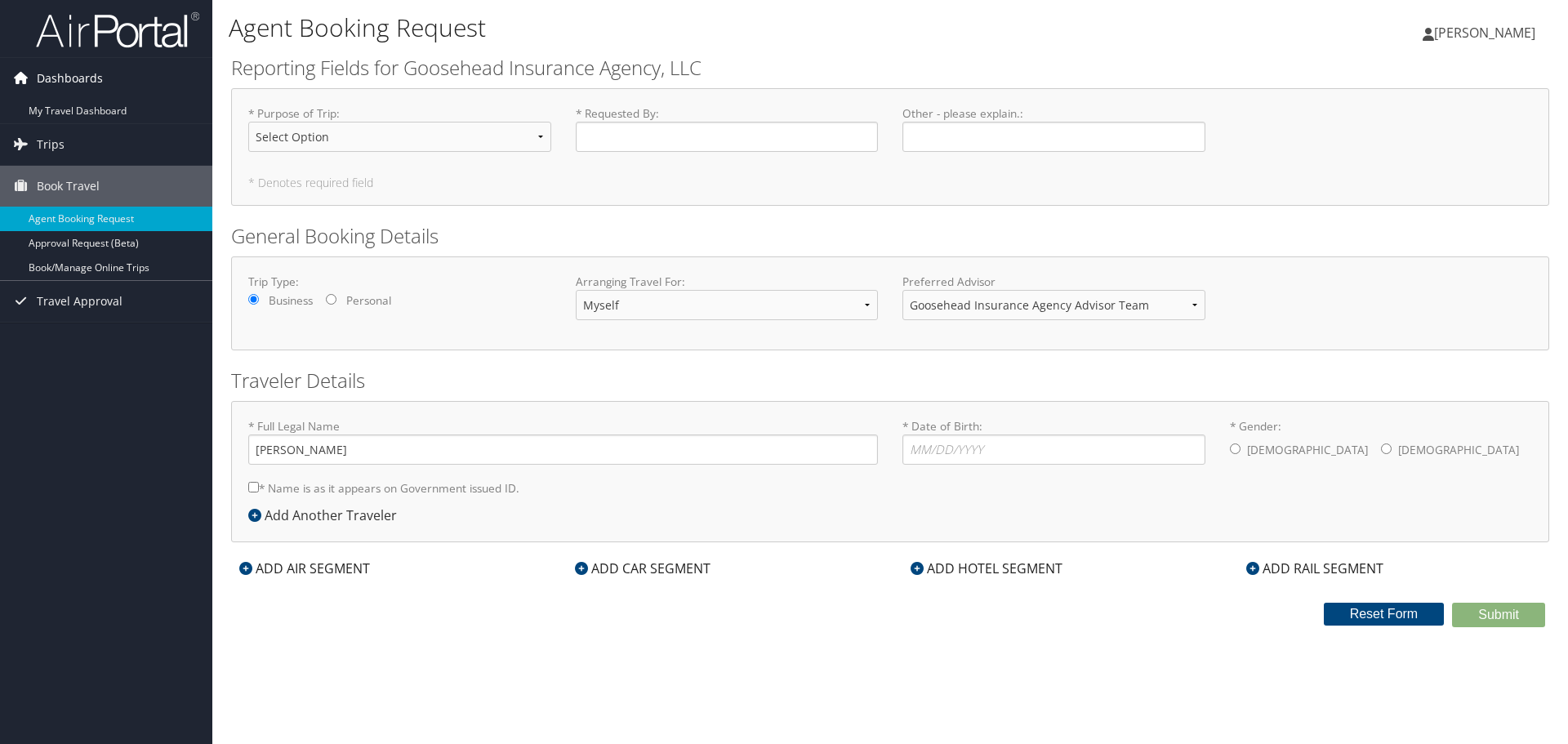
click at [60, 83] on span "Dashboards" at bounding box center [70, 78] width 66 height 41
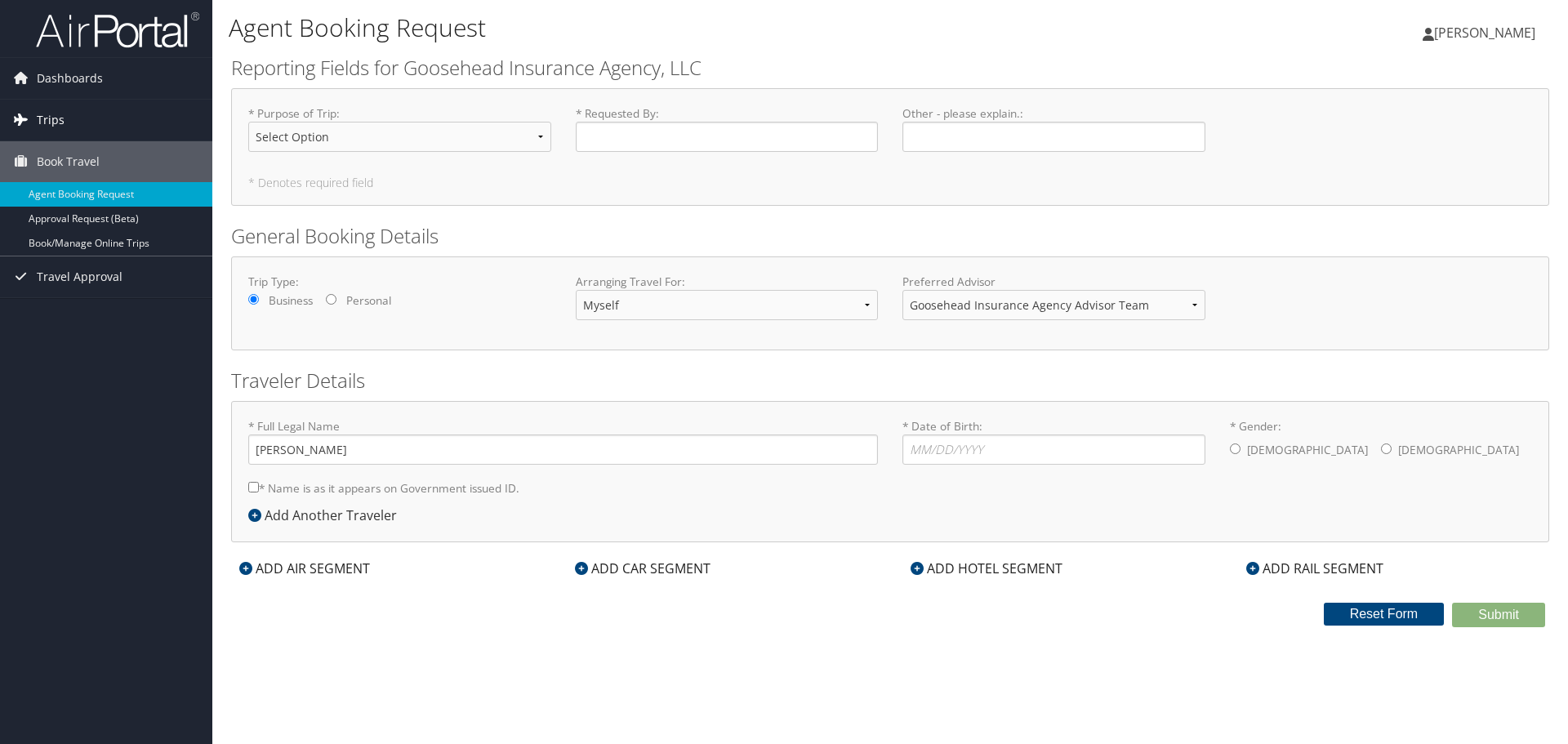
click at [41, 122] on span "Trips" at bounding box center [51, 119] width 28 height 41
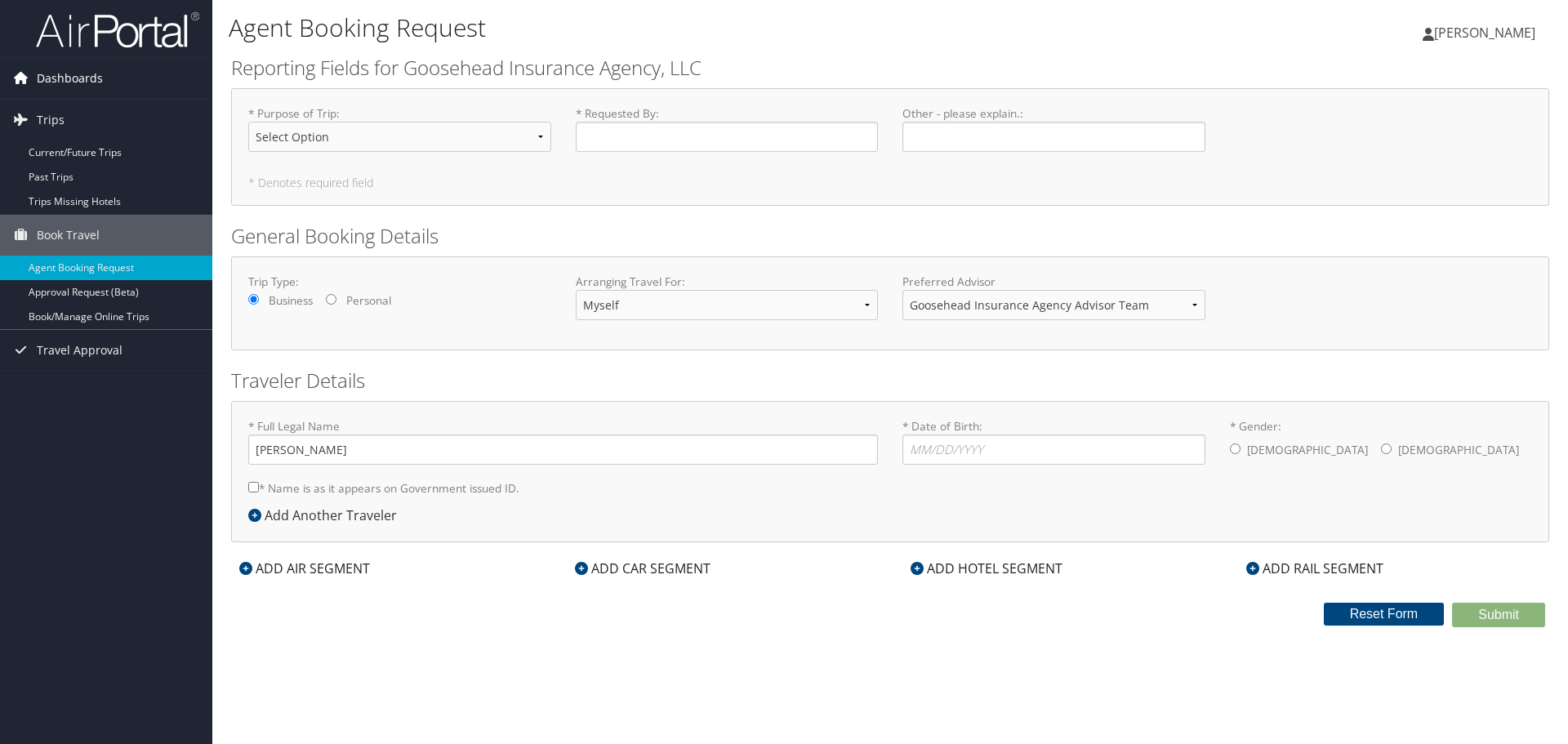
click at [58, 79] on span "Dashboards" at bounding box center [70, 78] width 66 height 41
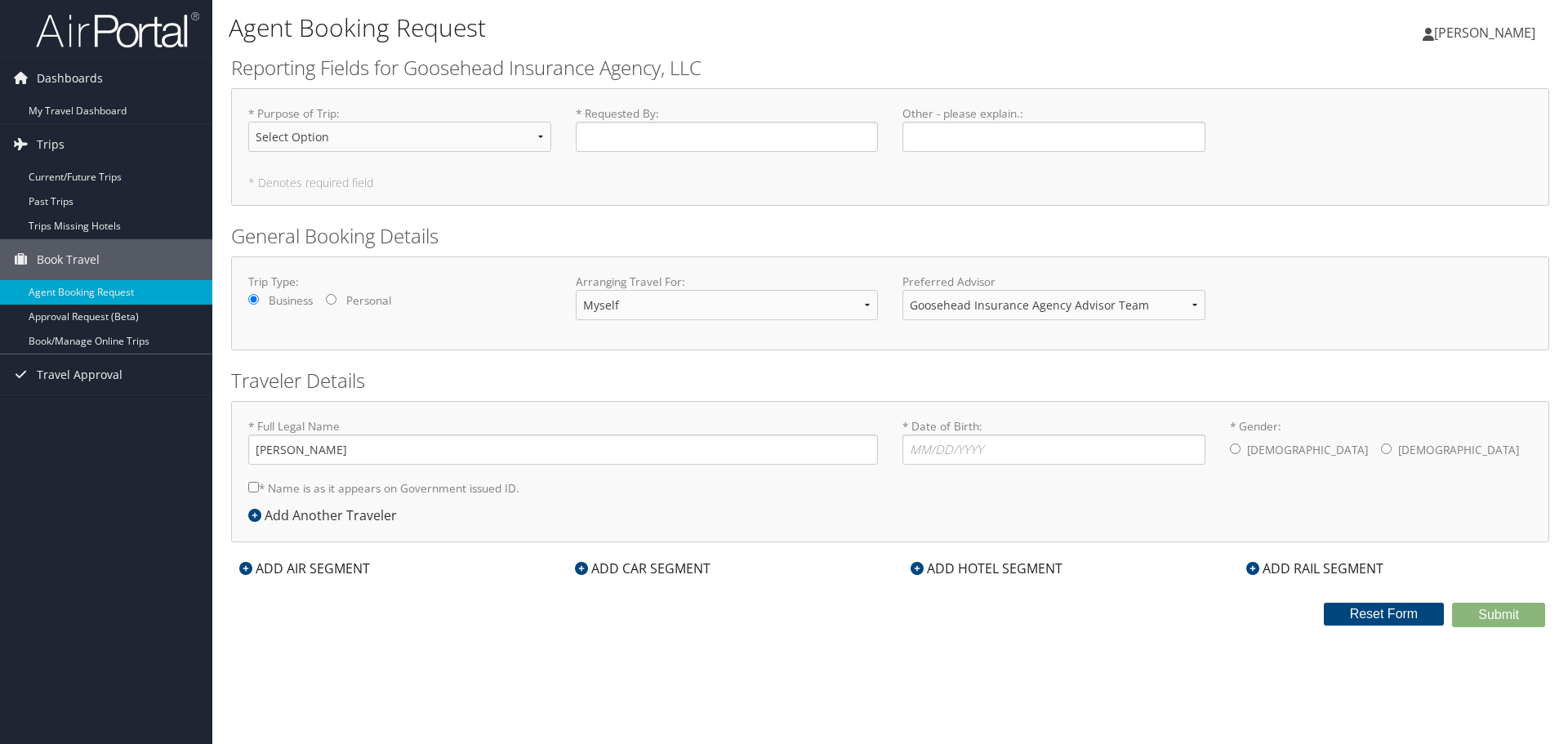
click at [341, 669] on div "Agent Booking Request Jose Saldana Jose Saldana My Settings Travel Agency Conta…" at bounding box center [890, 372] width 1356 height 744
click at [102, 38] on img at bounding box center [117, 29] width 163 height 38
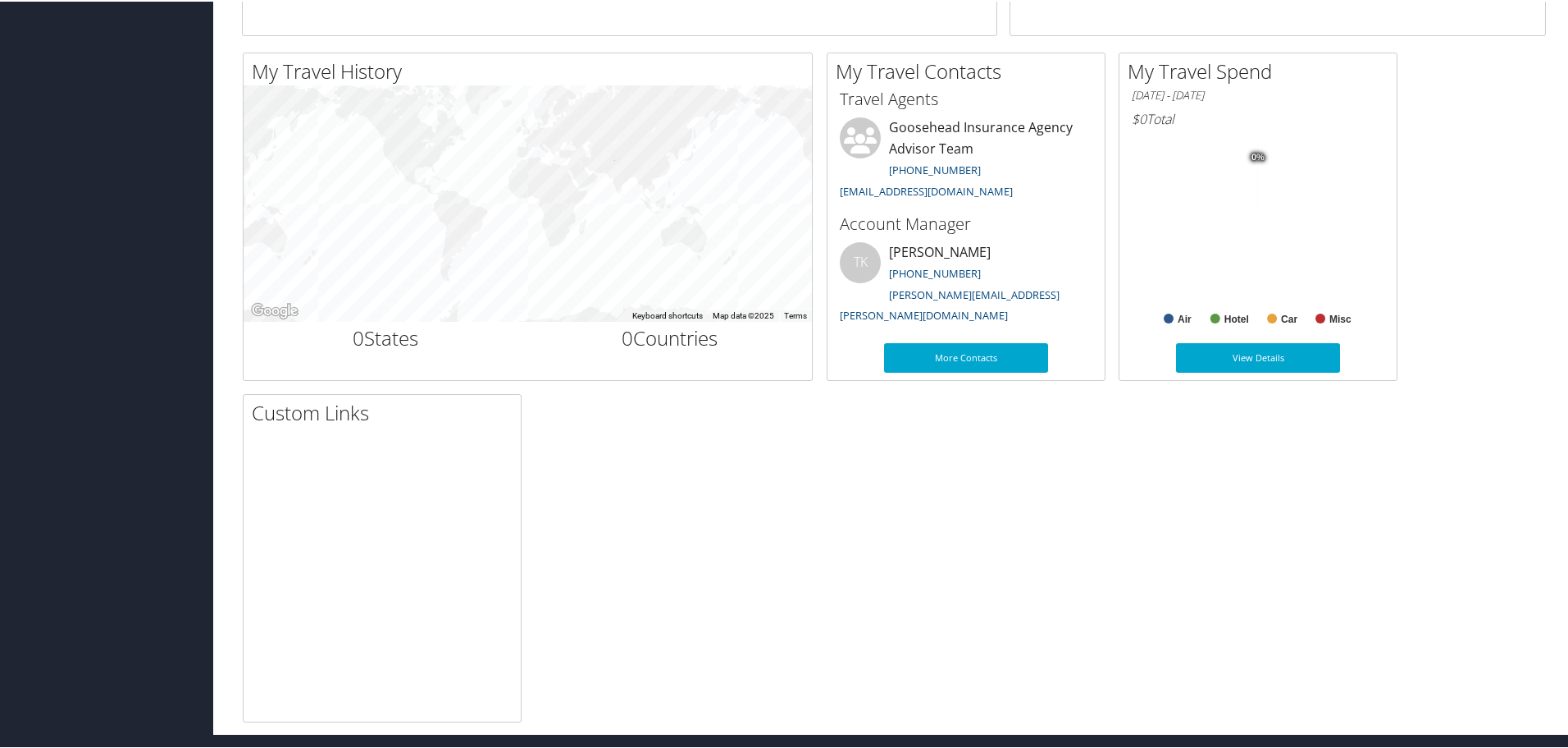
scroll to position [509, 0]
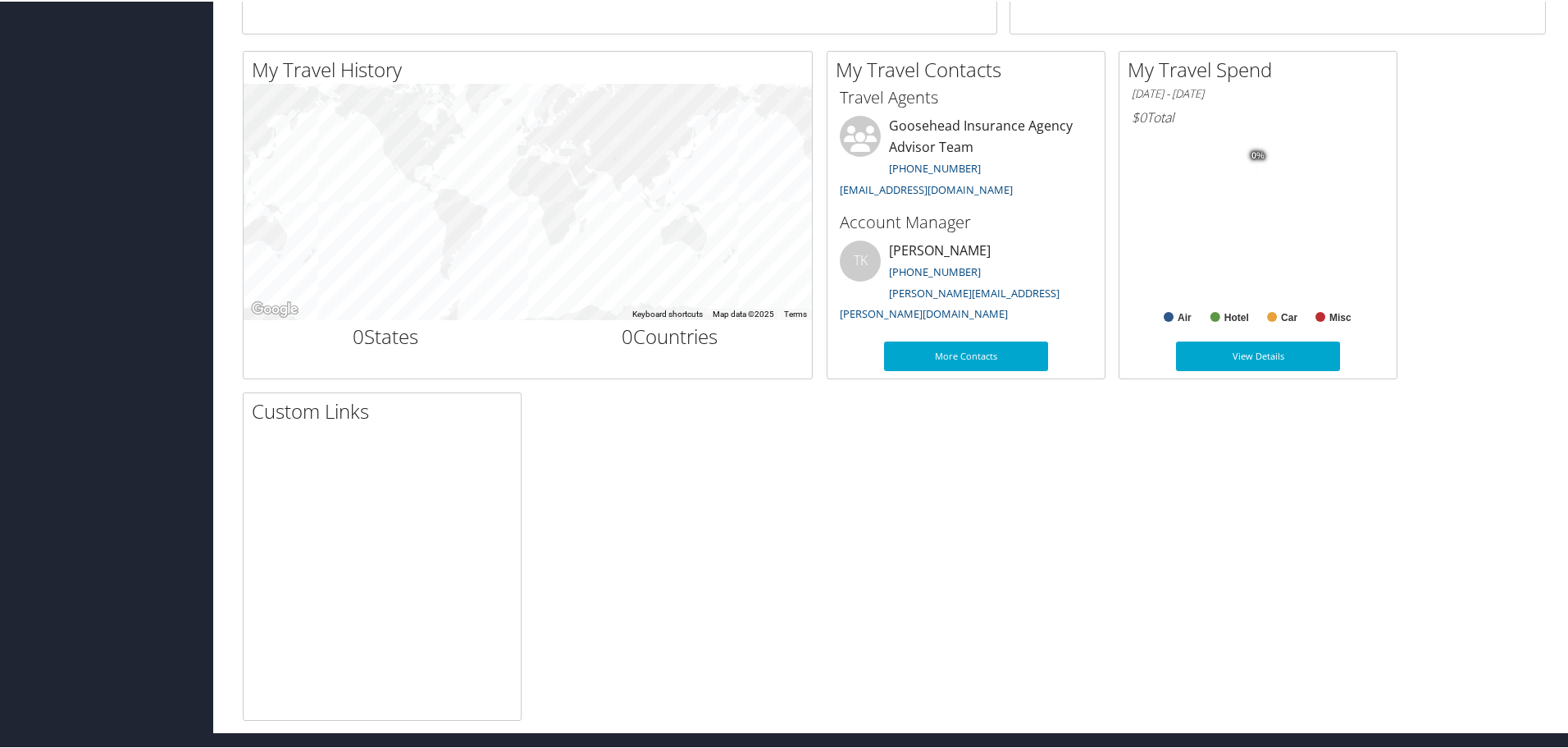
click at [1335, 569] on div "My Travel History Small Medium Large To navigate the map with touch gestures do…" at bounding box center [894, 384] width 1329 height 670
click at [670, 461] on div "My Travel History Small Medium Large To navigate the map with touch gestures do…" at bounding box center [894, 384] width 1329 height 670
